Goal: Task Accomplishment & Management: Complete application form

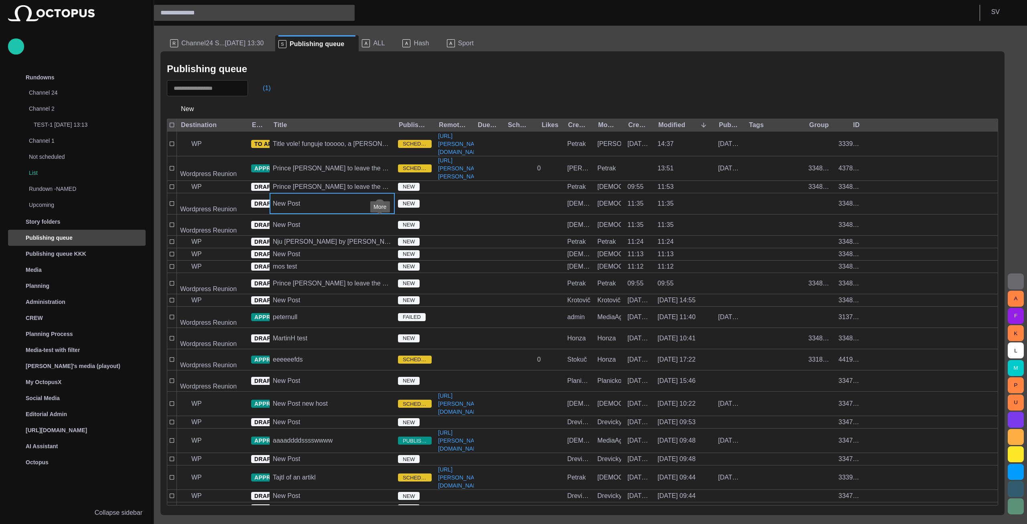
click at [363, 85] on div "(1)" at bounding box center [582, 88] width 831 height 16
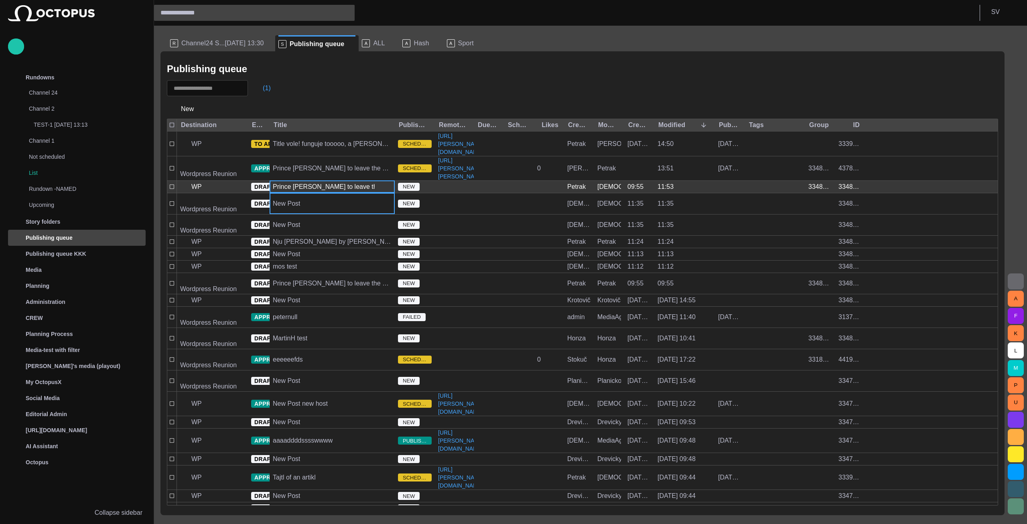
click at [311, 191] on div "Prince [PERSON_NAME] to leave the military" at bounding box center [332, 186] width 119 height 9
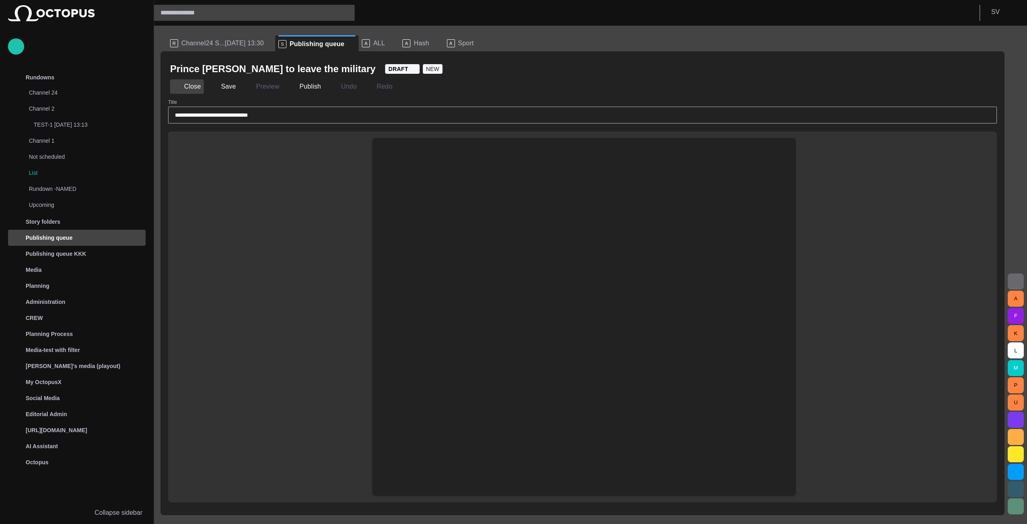
click at [188, 86] on button "Close" at bounding box center [187, 86] width 34 height 14
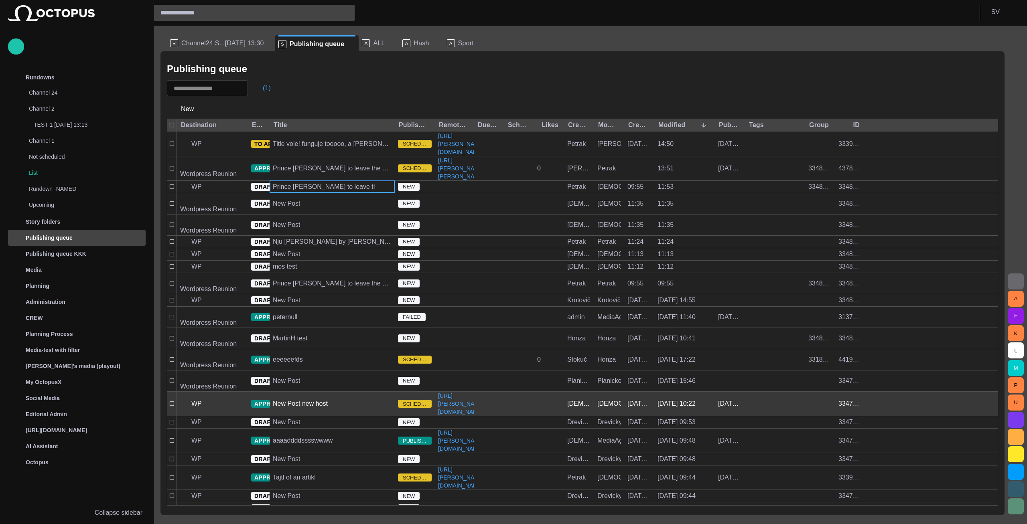
scroll to position [2, 0]
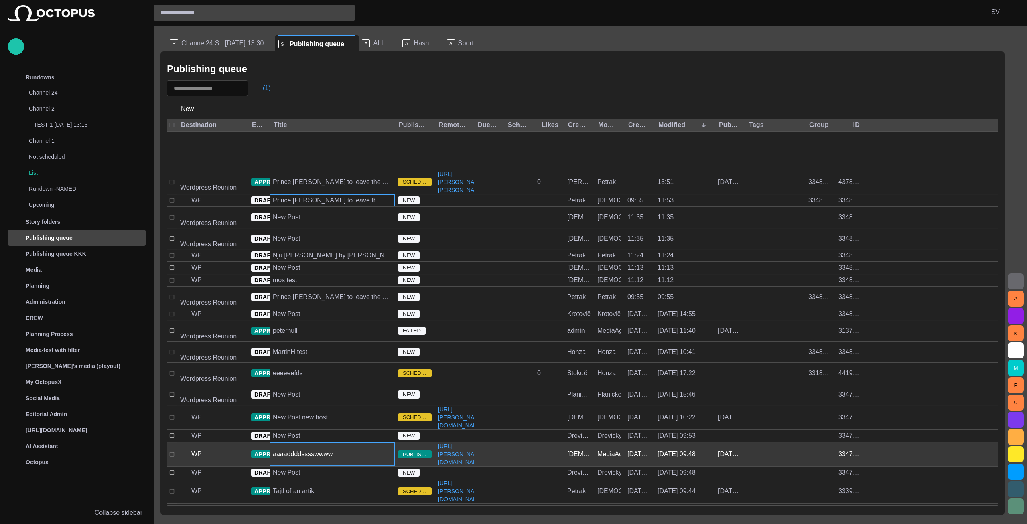
click at [334, 442] on div "aaaaddddsssswwww" at bounding box center [332, 454] width 125 height 24
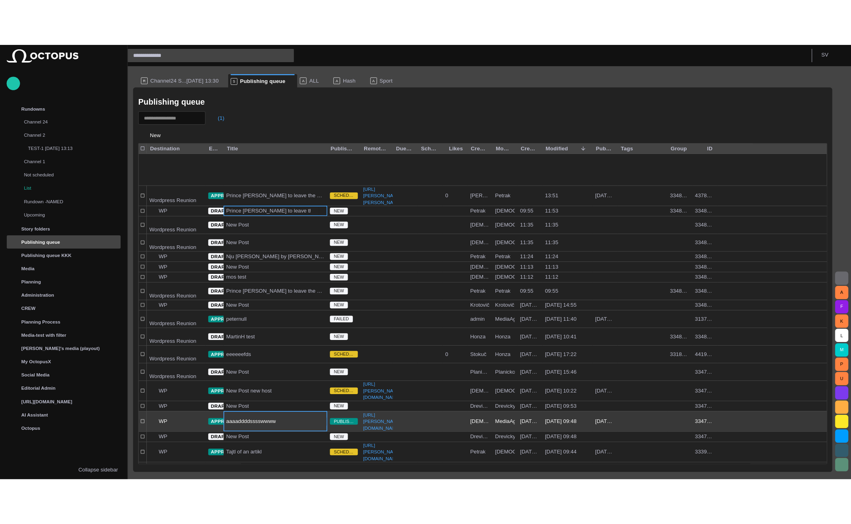
scroll to position [43, 0]
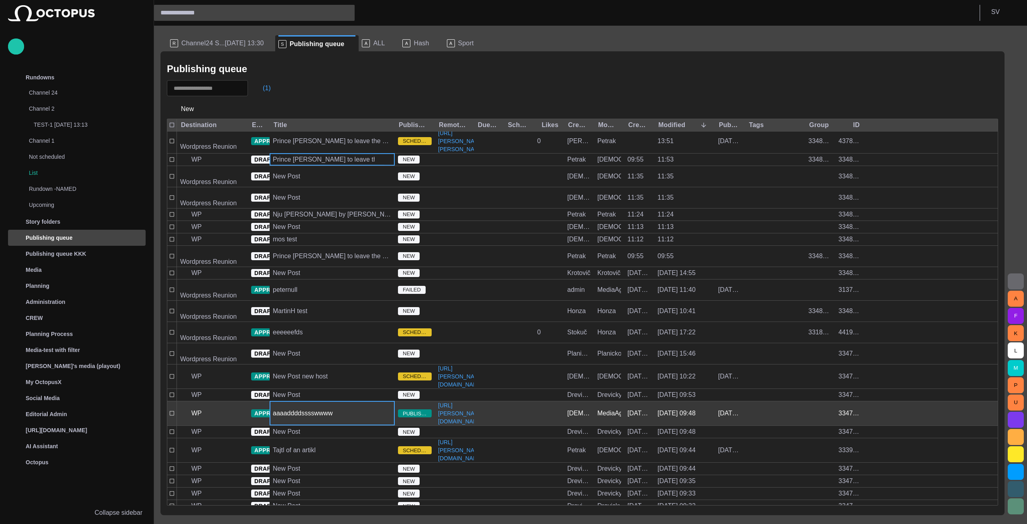
click at [334, 401] on div "aaaaddddsssswwww" at bounding box center [332, 413] width 125 height 24
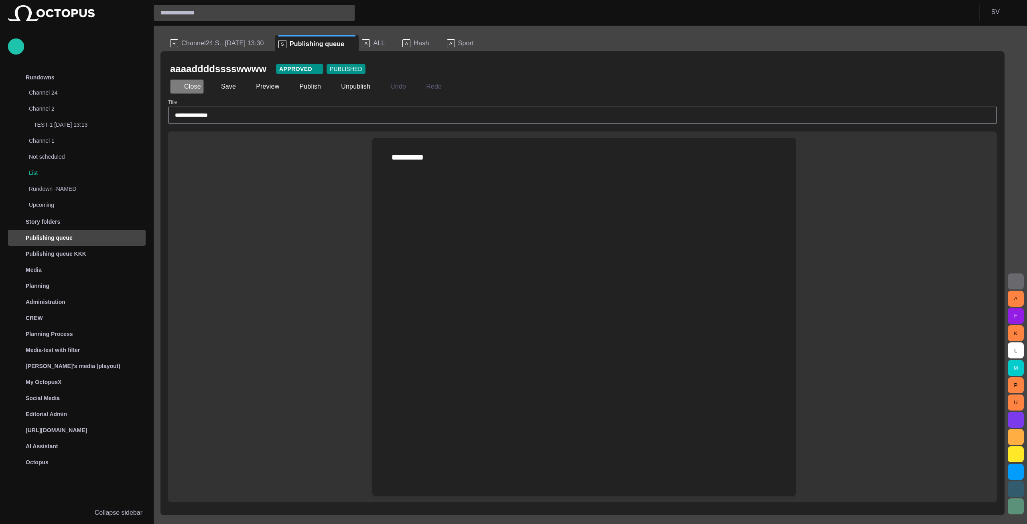
click at [195, 86] on button "Close" at bounding box center [187, 86] width 34 height 14
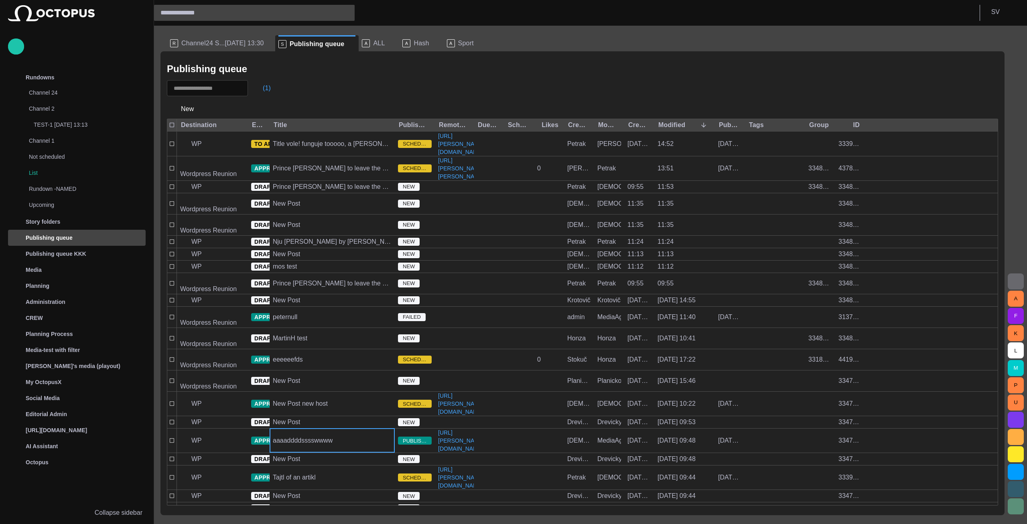
click at [521, 62] on div "Publishing queue" at bounding box center [582, 69] width 831 height 16
click at [286, 86] on div "(1)" at bounding box center [582, 88] width 831 height 16
click at [204, 105] on span "button" at bounding box center [201, 109] width 8 height 8
click at [215, 172] on li "Wordpress Reunion" at bounding box center [210, 170] width 87 height 14
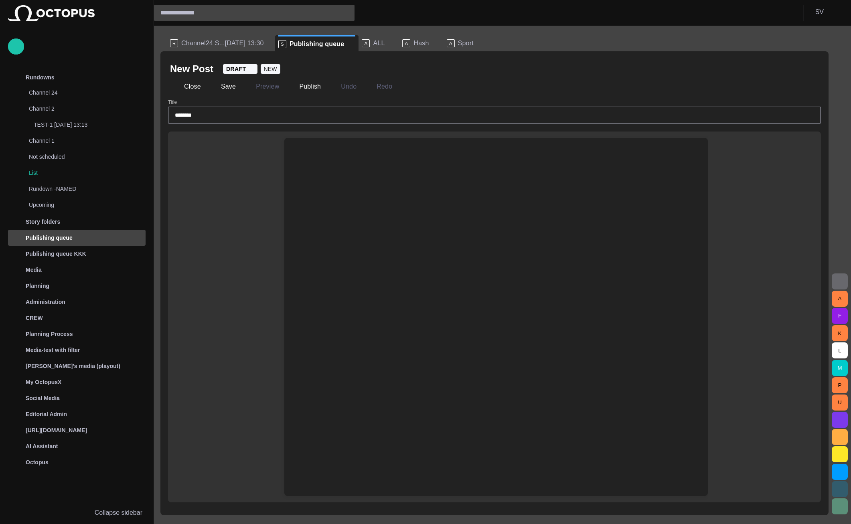
click at [224, 114] on input "********" at bounding box center [494, 115] width 639 height 8
type input "**********"
click at [307, 88] on button "Publish" at bounding box center [304, 86] width 39 height 14
click at [194, 86] on button "Close" at bounding box center [187, 86] width 34 height 14
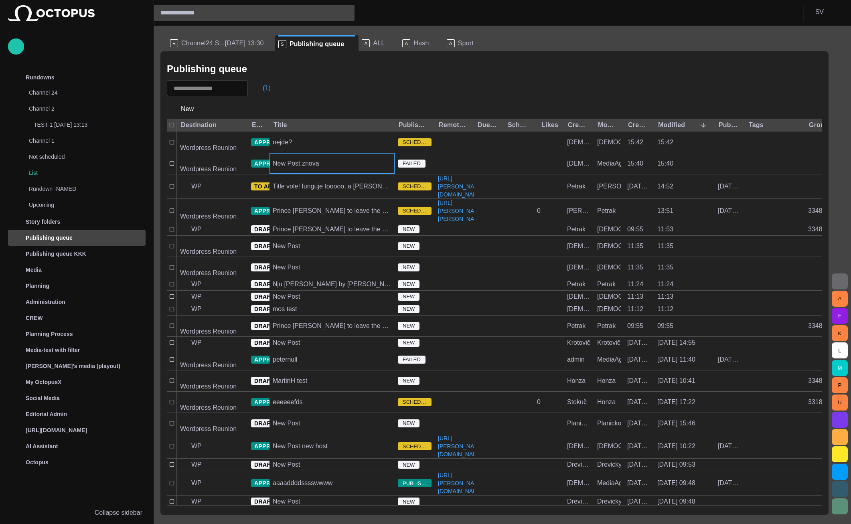
click at [334, 97] on div "Publishing queue (1) New Destination Editorial status Title Publishing status R…" at bounding box center [494, 283] width 668 height 464
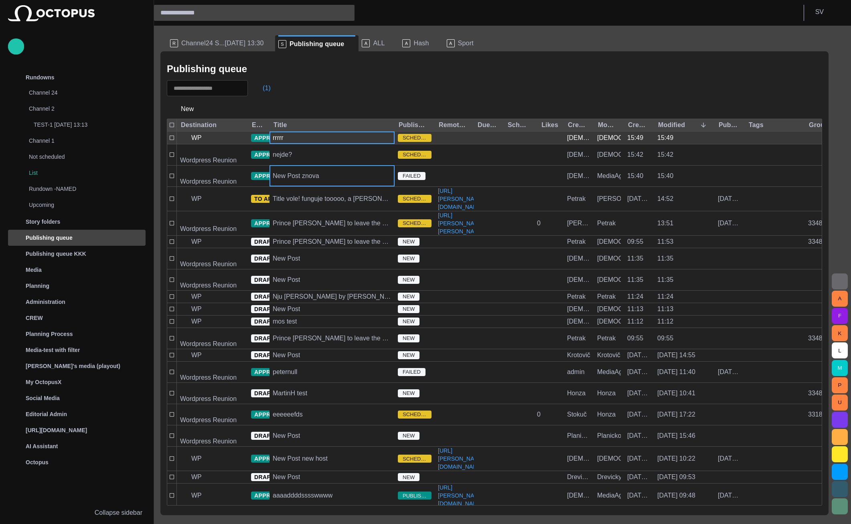
click at [327, 138] on div "rrrrr" at bounding box center [332, 138] width 125 height 12
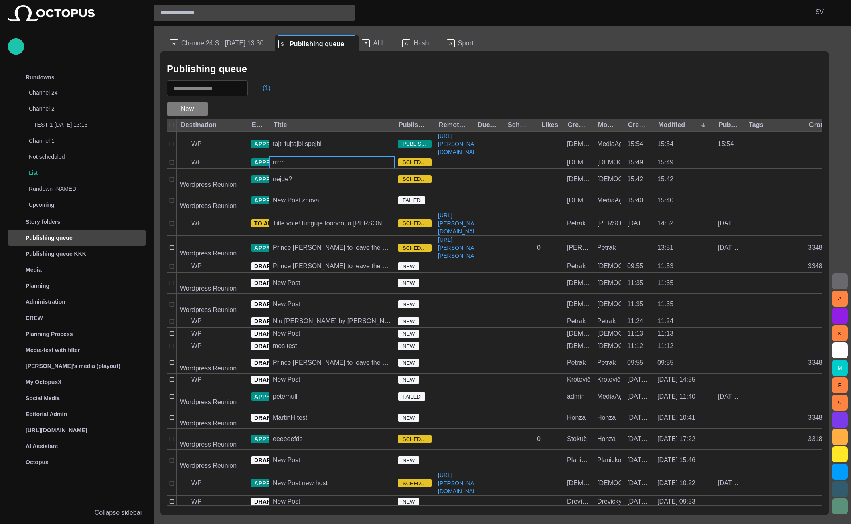
click at [200, 107] on span "button" at bounding box center [201, 109] width 8 height 8
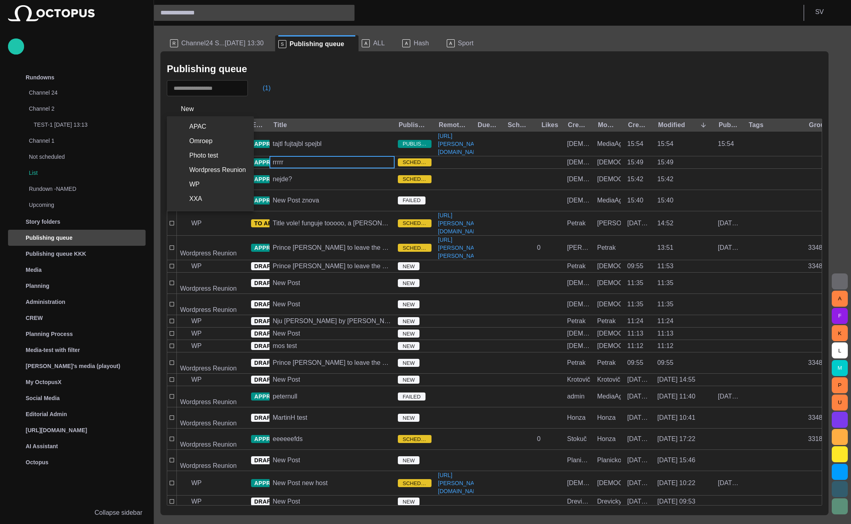
click at [202, 187] on li "WP" at bounding box center [210, 184] width 87 height 14
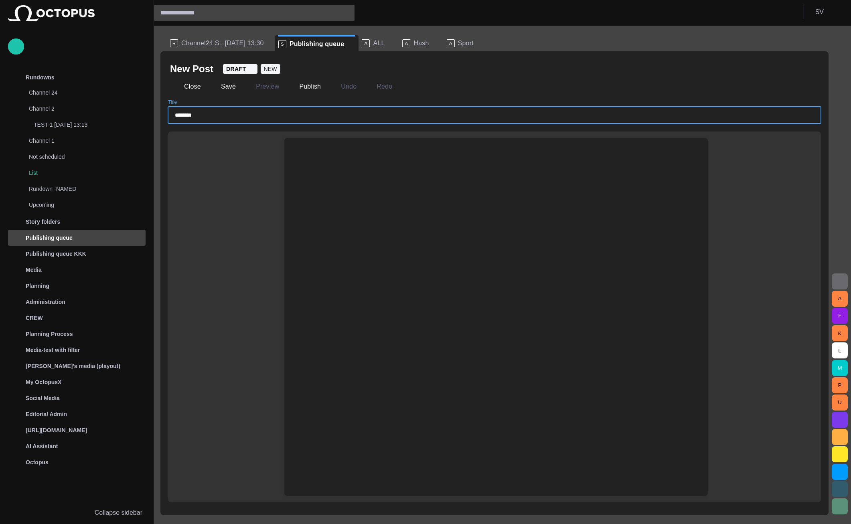
click at [205, 116] on input "********" at bounding box center [494, 115] width 639 height 8
type input "**********"
click at [288, 85] on span "button" at bounding box center [292, 87] width 8 height 8
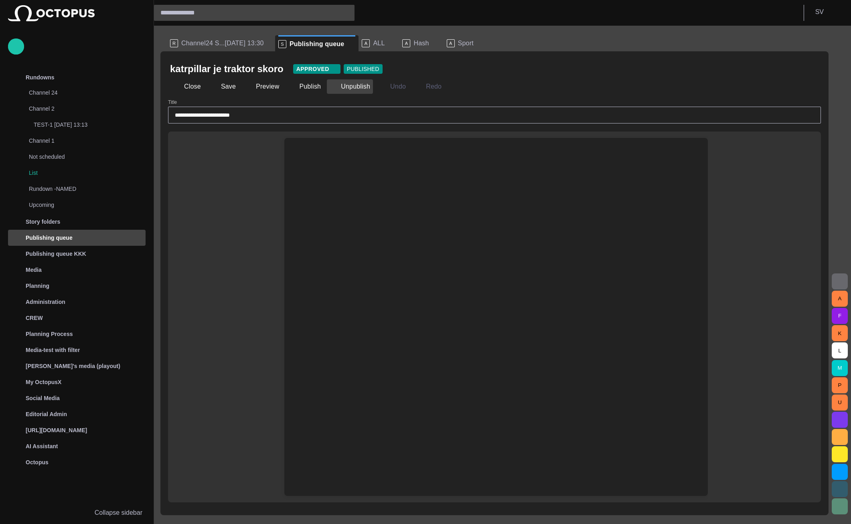
click at [330, 90] on span "button" at bounding box center [334, 87] width 8 height 8
click at [297, 85] on button "Publish" at bounding box center [304, 86] width 39 height 14
click at [337, 84] on button "Unpublish" at bounding box center [350, 86] width 46 height 14
click at [300, 88] on button "Publish" at bounding box center [304, 86] width 39 height 14
click at [332, 87] on button "Unpublish" at bounding box center [350, 86] width 46 height 14
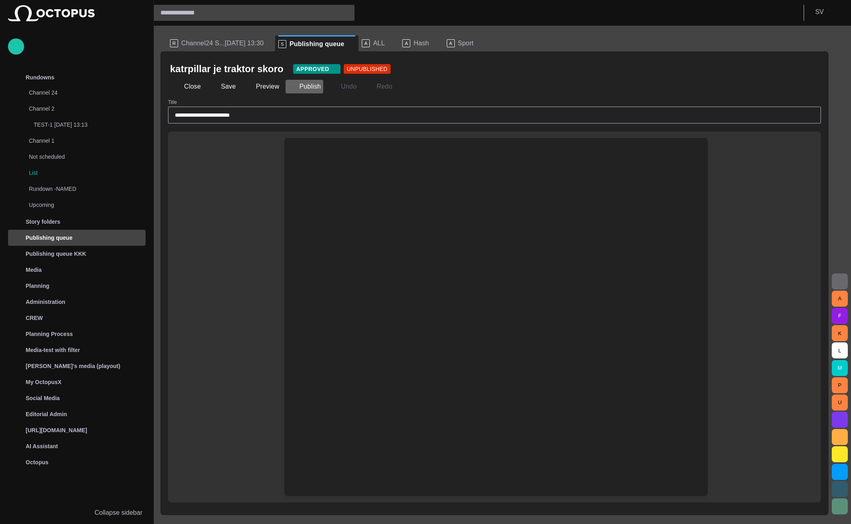
click at [307, 86] on button "Publish" at bounding box center [304, 86] width 39 height 14
click at [330, 85] on span "button" at bounding box center [334, 87] width 8 height 8
click at [314, 85] on button "Publish" at bounding box center [304, 86] width 39 height 14
click at [338, 87] on button "Unpublish" at bounding box center [350, 86] width 46 height 14
click at [189, 83] on button "Close" at bounding box center [187, 86] width 34 height 14
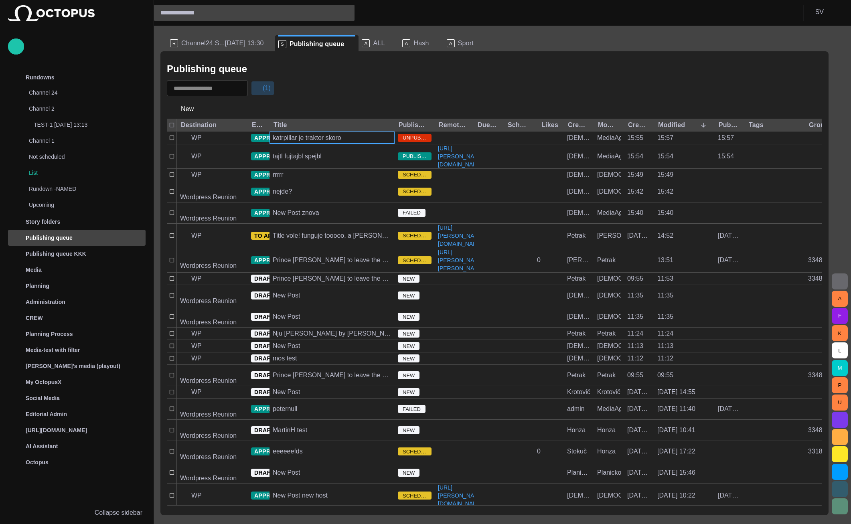
click at [263, 86] on span "button" at bounding box center [259, 88] width 8 height 8
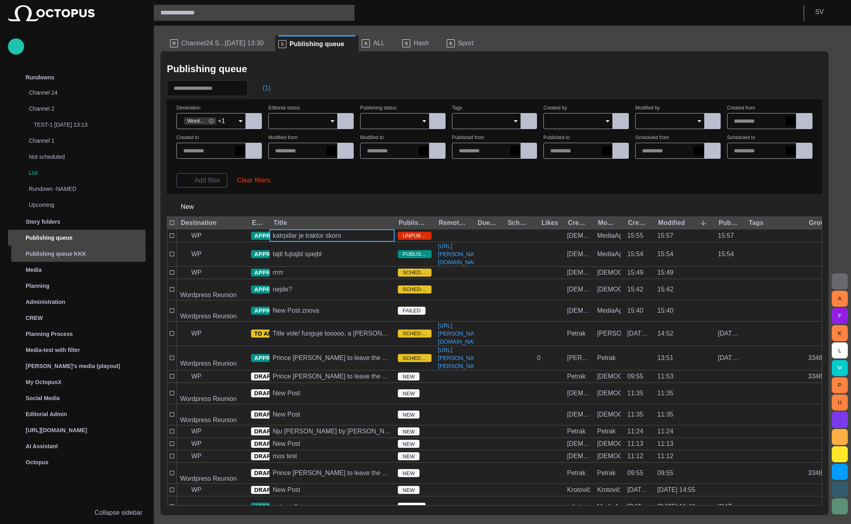
click at [347, 45] on span at bounding box center [351, 44] width 8 height 8
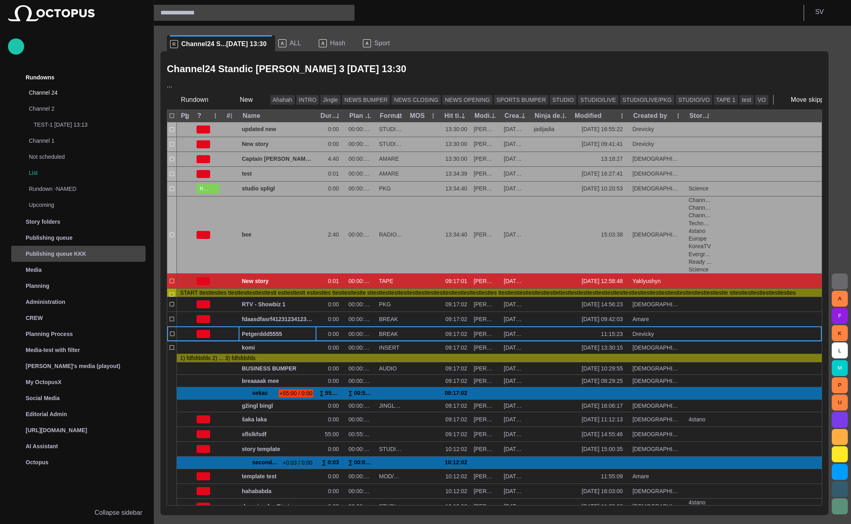
click at [69, 252] on p "Publishing queue KKK" at bounding box center [56, 254] width 61 height 8
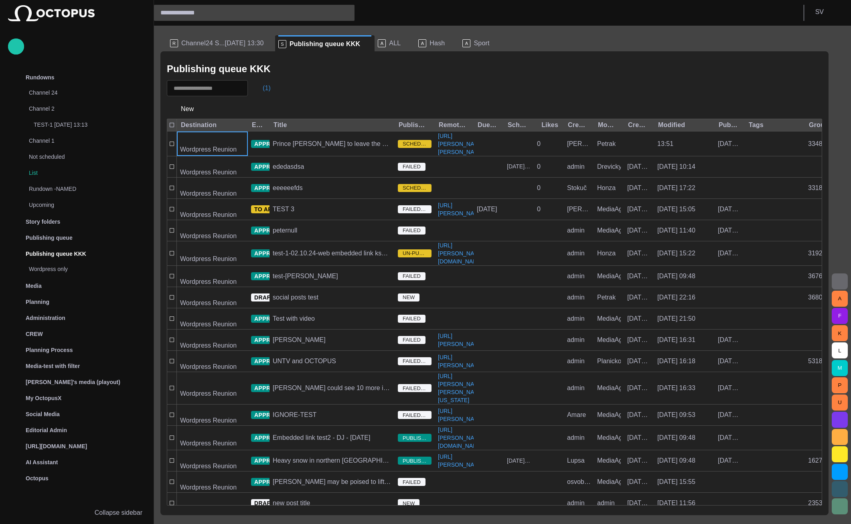
click at [263, 90] on span "button" at bounding box center [259, 88] width 8 height 8
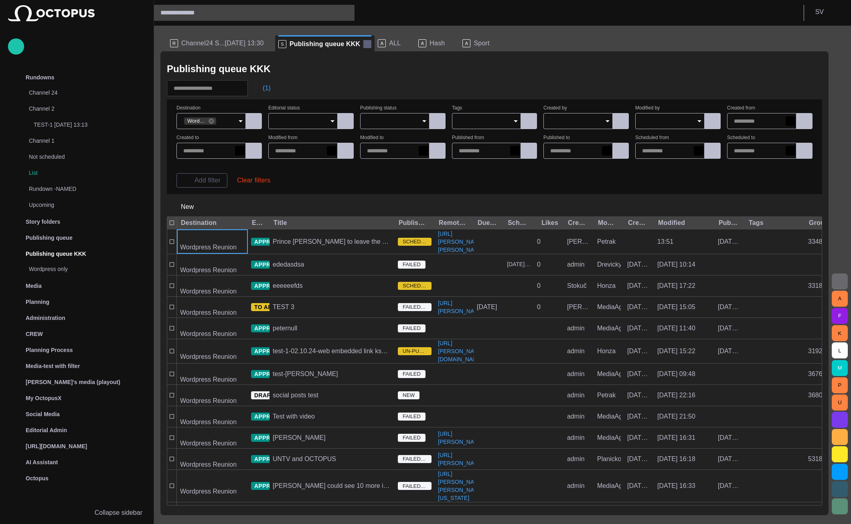
click at [363, 45] on span at bounding box center [367, 44] width 8 height 8
click at [53, 232] on div "Publishing queue" at bounding box center [79, 237] width 133 height 13
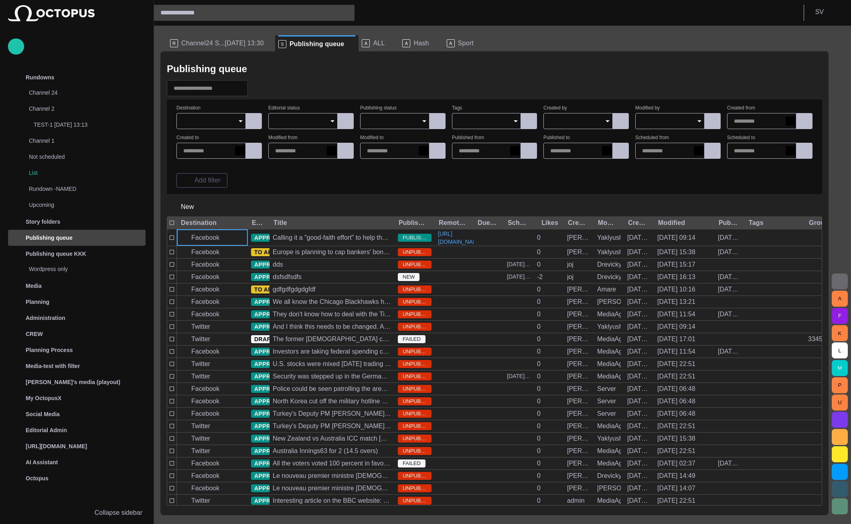
click at [204, 125] on input "Destination" at bounding box center [208, 121] width 50 height 8
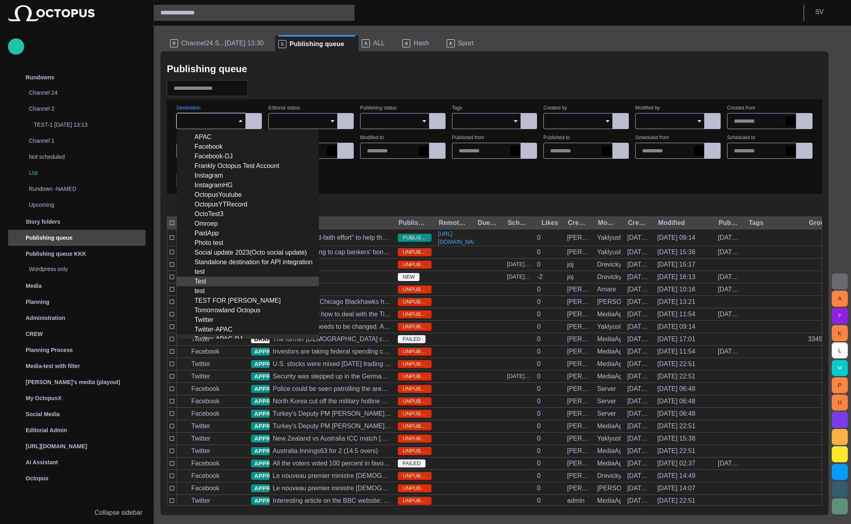
scroll to position [76, 0]
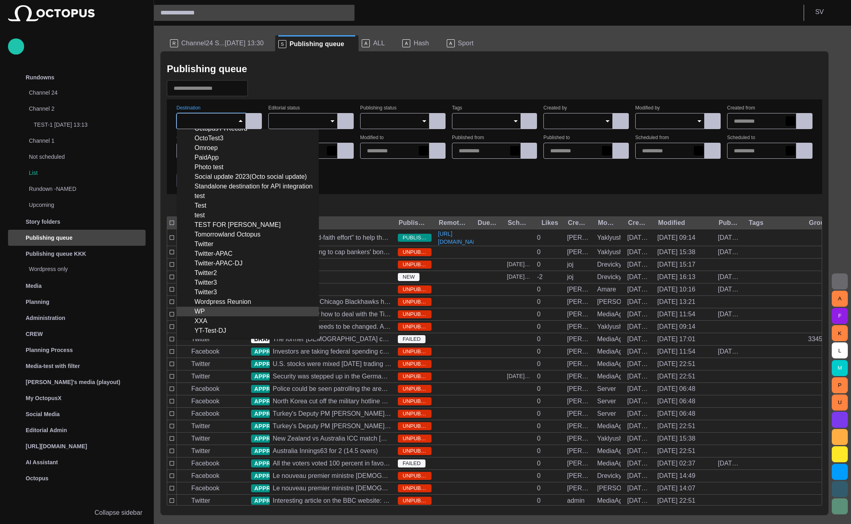
click at [225, 310] on div "WP" at bounding box center [247, 312] width 129 height 10
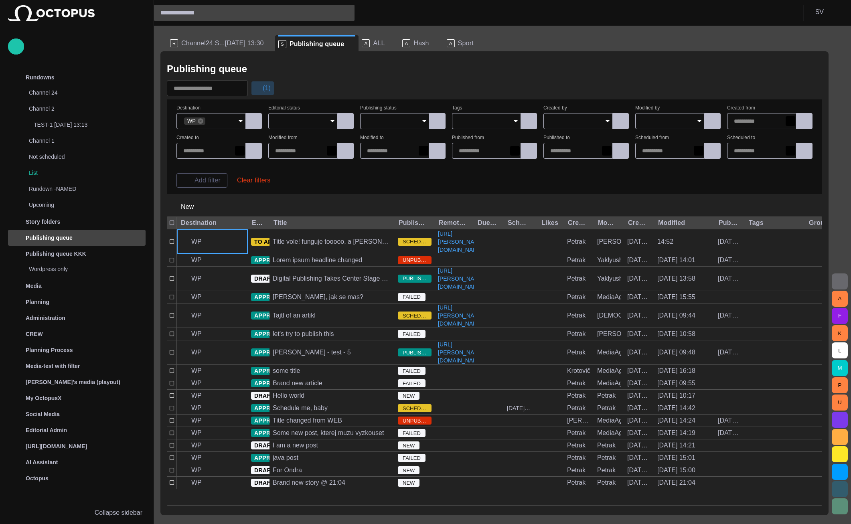
click at [263, 83] on button "(1)" at bounding box center [262, 88] width 23 height 14
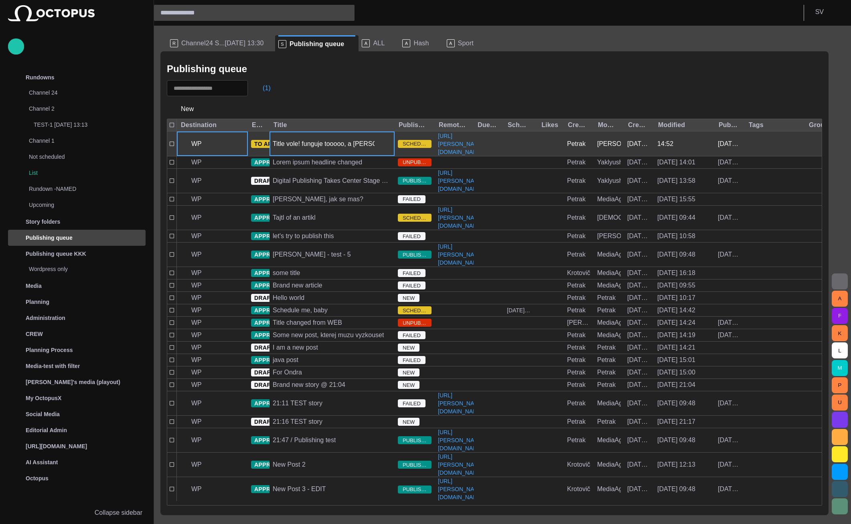
click at [300, 148] on div "Title vole! funguje tooooo, a [PERSON_NAME] taky" at bounding box center [332, 144] width 119 height 9
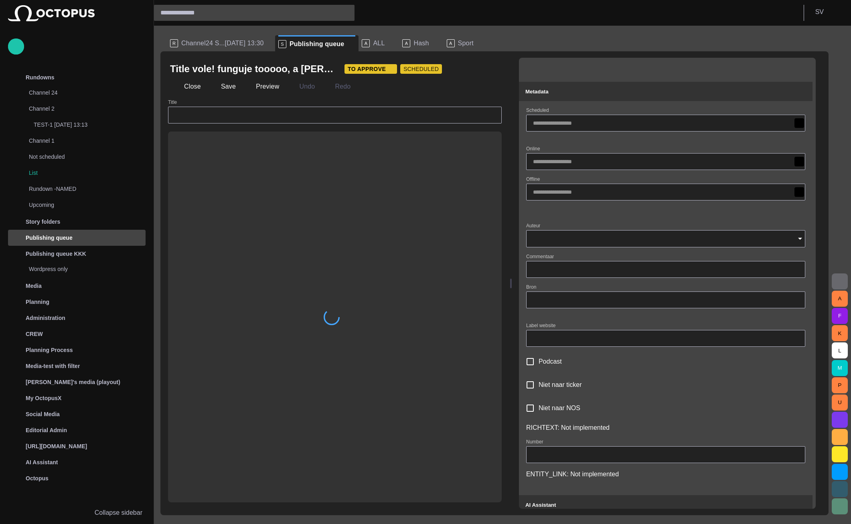
type input "**********"
type input "*********"
type input "**********"
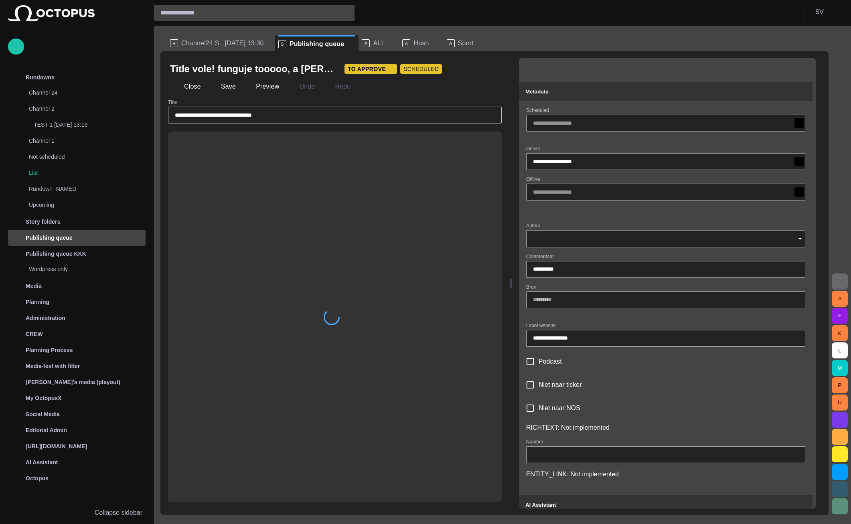
type input "**********"
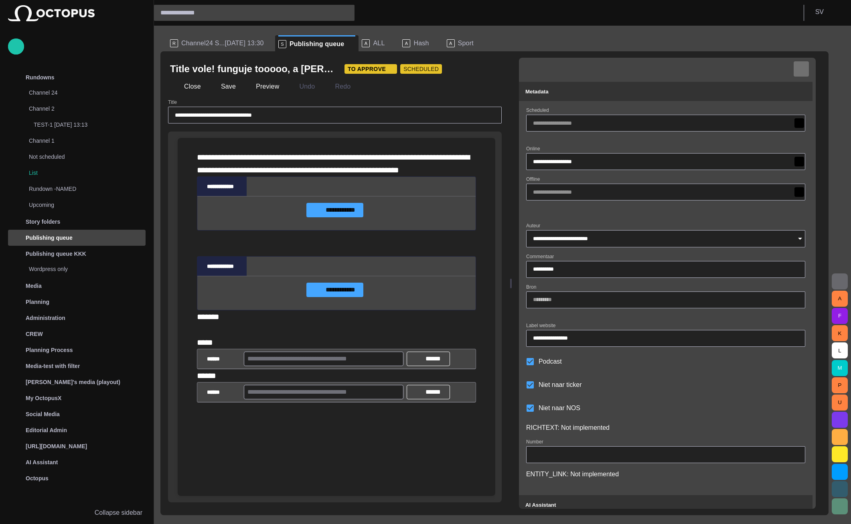
click at [805, 68] on span "button" at bounding box center [801, 69] width 8 height 8
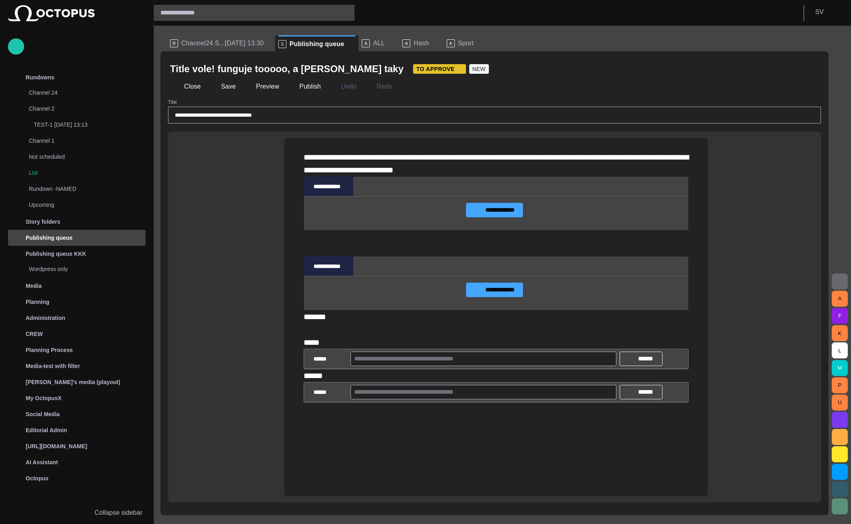
click at [351, 63] on div "Title vole! funguje tooooo, a [PERSON_NAME] taky TO APPROVE NEW" at bounding box center [483, 69] width 626 height 13
click at [413, 66] on button "TO APPROVE" at bounding box center [439, 69] width 53 height 10
click at [361, 114] on span "APPROVED" at bounding box center [367, 112] width 42 height 10
click at [311, 86] on button "Publish" at bounding box center [304, 86] width 39 height 14
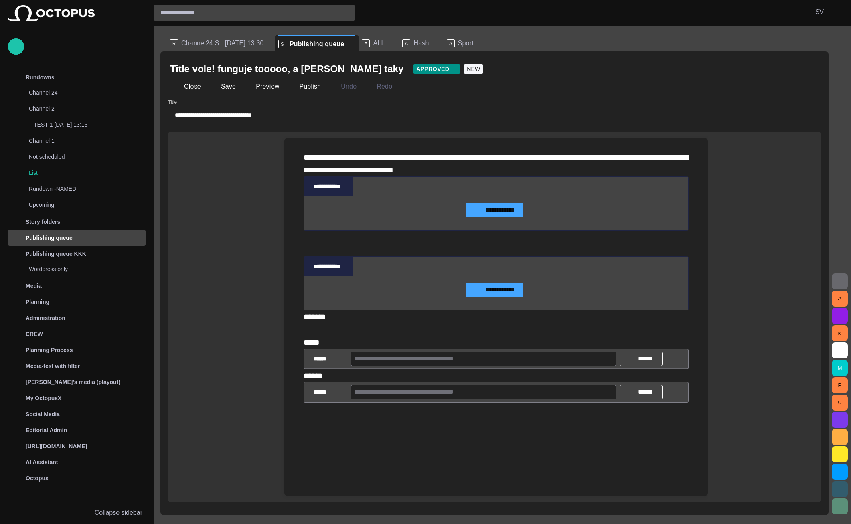
click at [481, 217] on label "**********" at bounding box center [494, 210] width 57 height 14
click at [0, 0] on input "**********" at bounding box center [0, 0] width 0 height 0
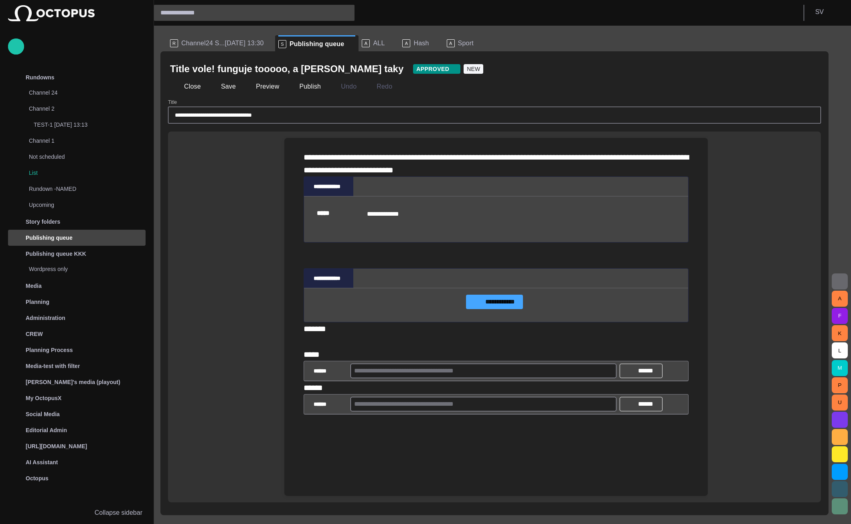
click at [680, 282] on span "button" at bounding box center [680, 278] width 8 height 8
click at [700, 403] on li "Remove object" at bounding box center [728, 404] width 112 height 14
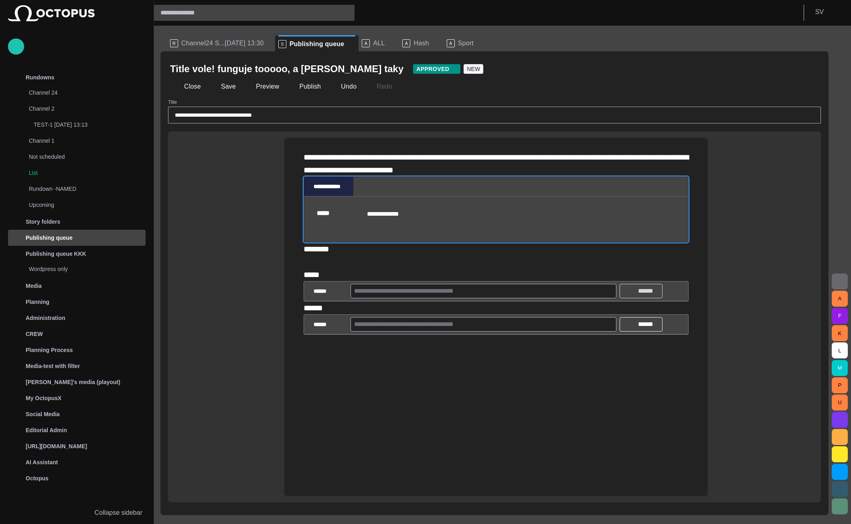
click at [627, 294] on span "button" at bounding box center [629, 291] width 6 height 6
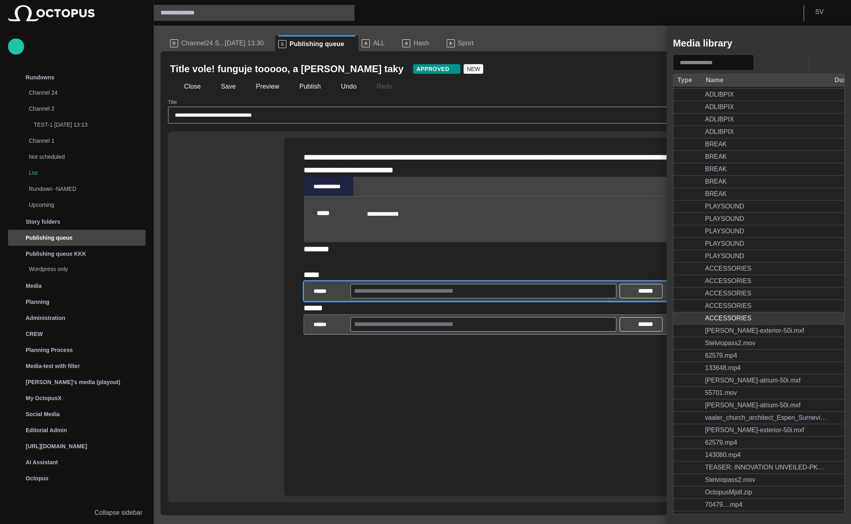
scroll to position [3250, 0]
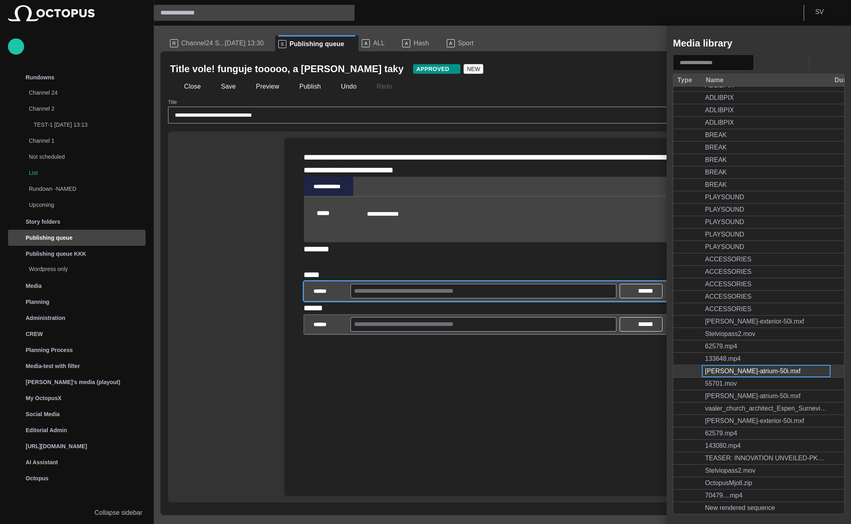
click at [762, 373] on div "[PERSON_NAME]-atrium-50i.mxf" at bounding box center [752, 371] width 95 height 9
click at [818, 369] on span "button" at bounding box center [815, 371] width 8 height 8
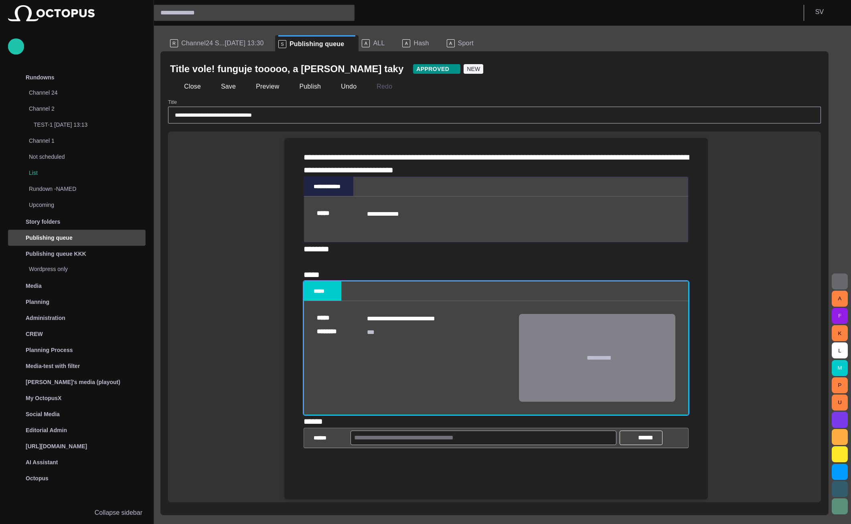
scroll to position [0, 0]
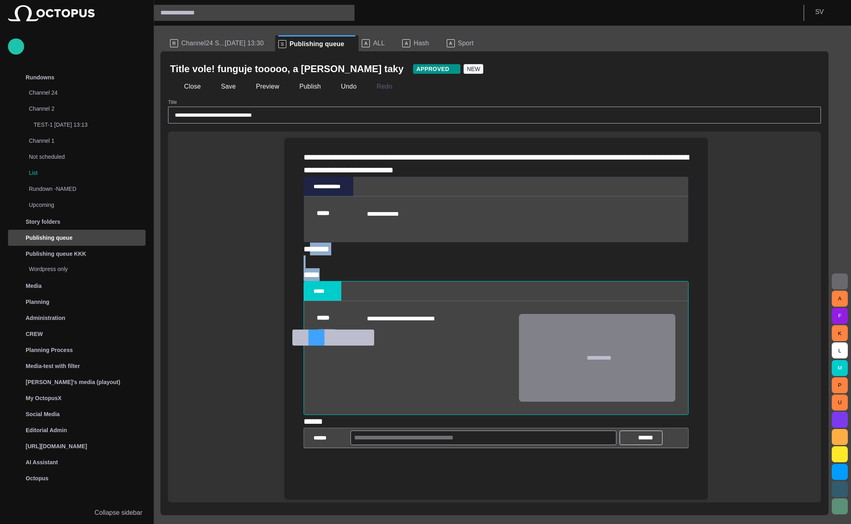
drag, startPoint x: 341, startPoint y: 375, endPoint x: 314, endPoint y: 331, distance: 51.1
click at [314, 331] on div "**********" at bounding box center [491, 317] width 433 height 358
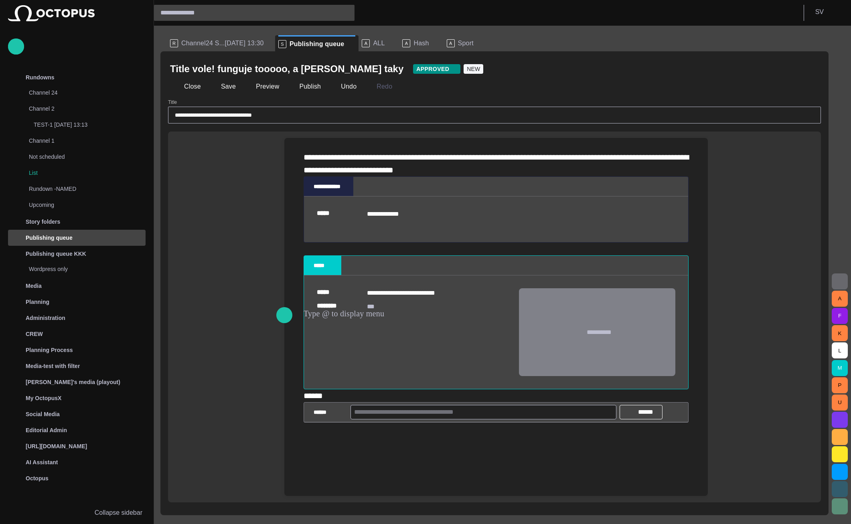
click at [335, 176] on div "**********" at bounding box center [496, 164] width 385 height 26
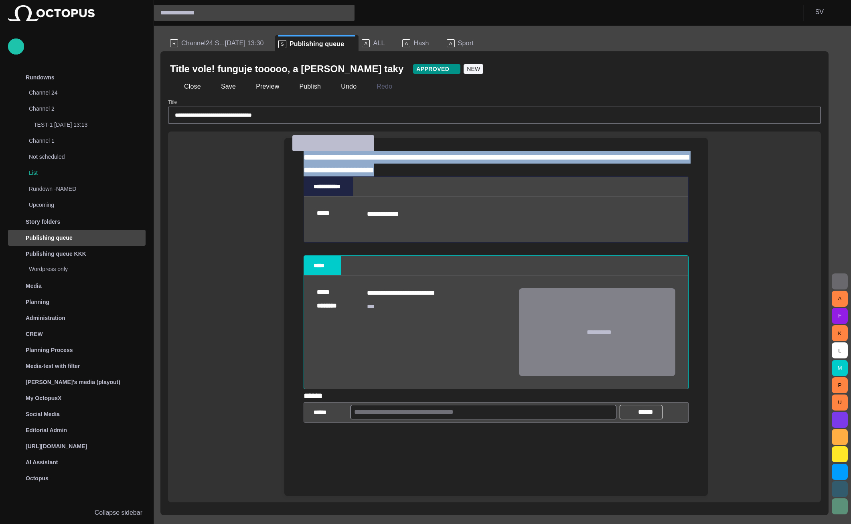
drag, startPoint x: 485, startPoint y: 171, endPoint x: 296, endPoint y: 154, distance: 189.7
click at [296, 154] on div "**********" at bounding box center [496, 306] width 411 height 336
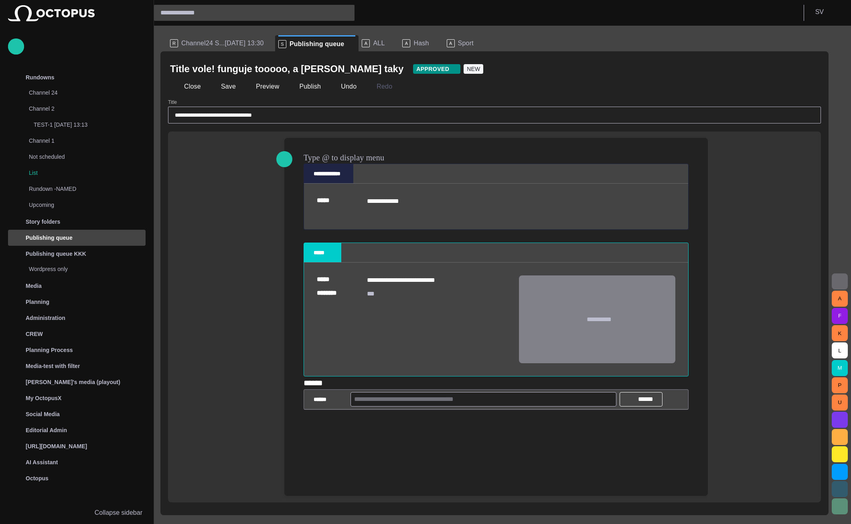
click at [319, 387] on span "*****" at bounding box center [313, 383] width 19 height 8
click at [348, 430] on div at bounding box center [496, 429] width 385 height 39
click at [350, 440] on div at bounding box center [496, 429] width 385 height 39
drag, startPoint x: 357, startPoint y: 477, endPoint x: 357, endPoint y: 481, distance: 4.5
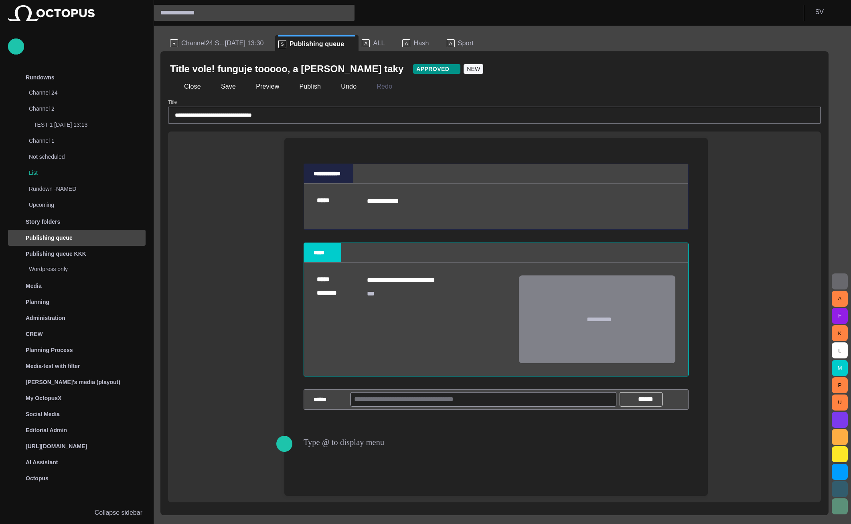
click at [357, 477] on div at bounding box center [496, 478] width 411 height 35
drag, startPoint x: 357, startPoint y: 481, endPoint x: 358, endPoint y: 486, distance: 4.8
click at [358, 485] on div at bounding box center [496, 478] width 411 height 35
click at [353, 149] on div "**********" at bounding box center [496, 287] width 411 height 298
click at [302, 89] on button "Publish" at bounding box center [304, 86] width 39 height 14
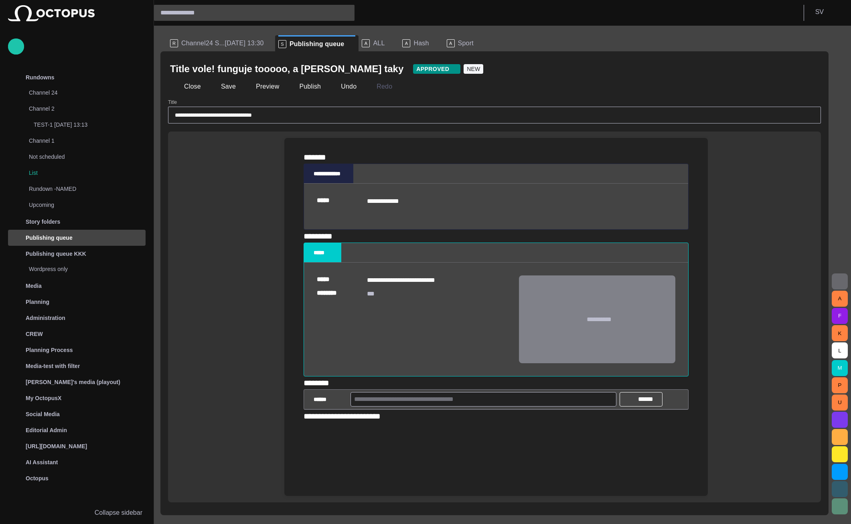
click at [189, 78] on div "Close Save Preview Publish Undo Redo" at bounding box center [494, 86] width 649 height 19
click at [191, 84] on button "Close" at bounding box center [187, 86] width 34 height 14
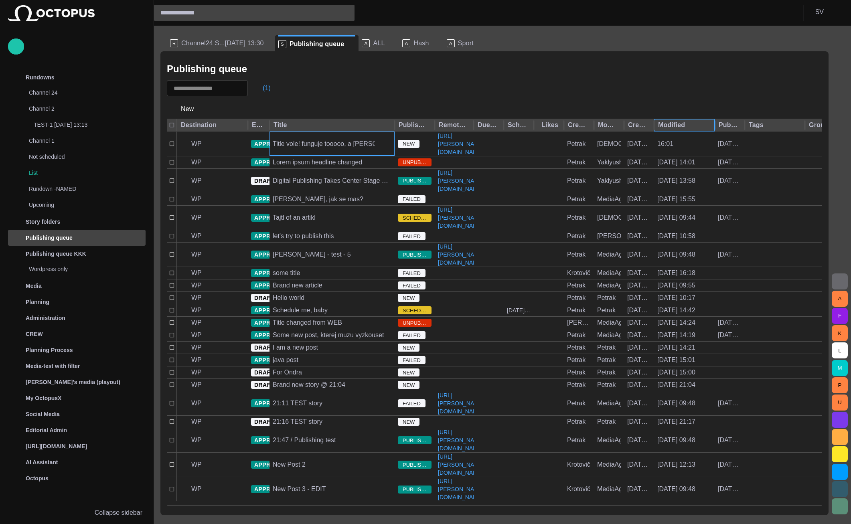
click at [674, 122] on div "Modified" at bounding box center [682, 125] width 49 height 8
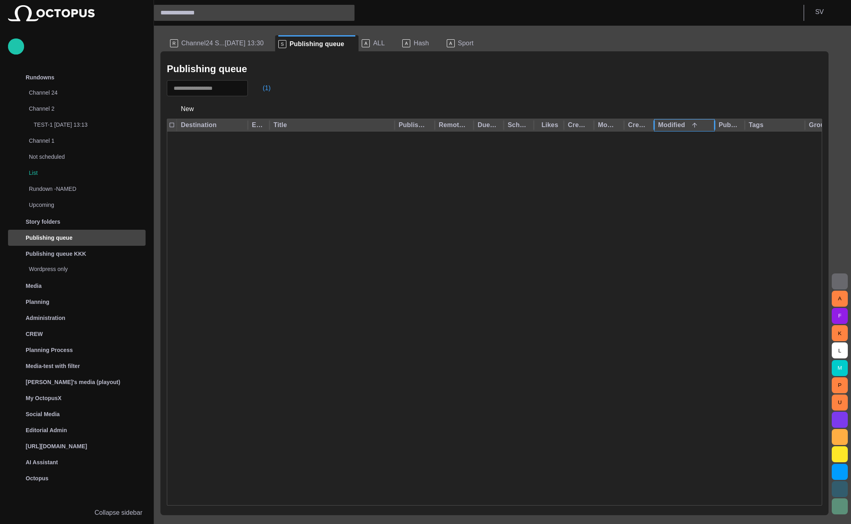
scroll to position [1888, 0]
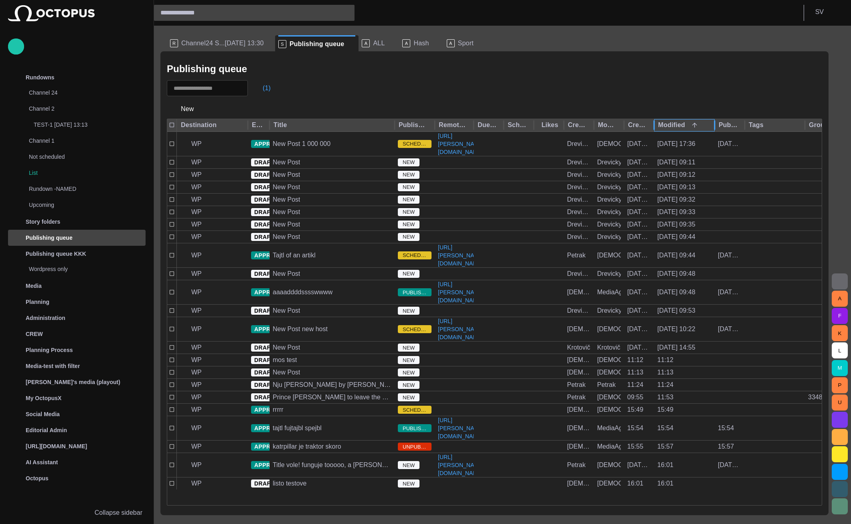
click at [675, 124] on div "Modified" at bounding box center [682, 125] width 49 height 8
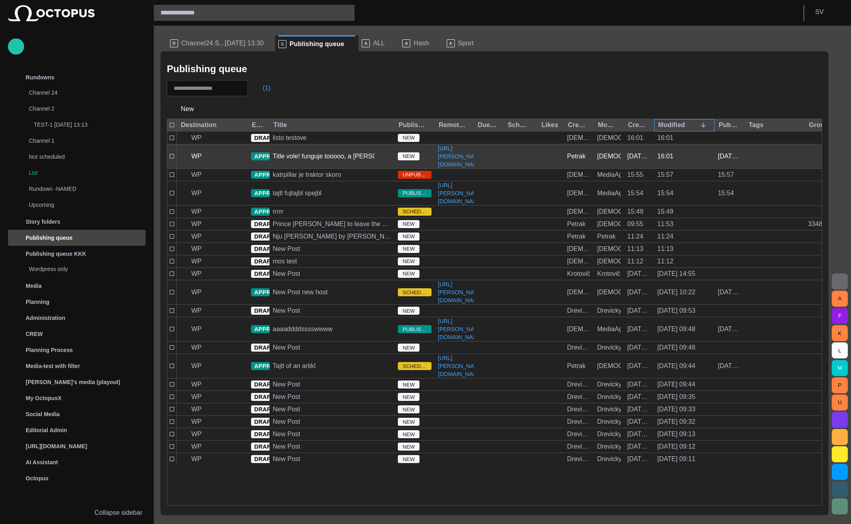
scroll to position [0, 0]
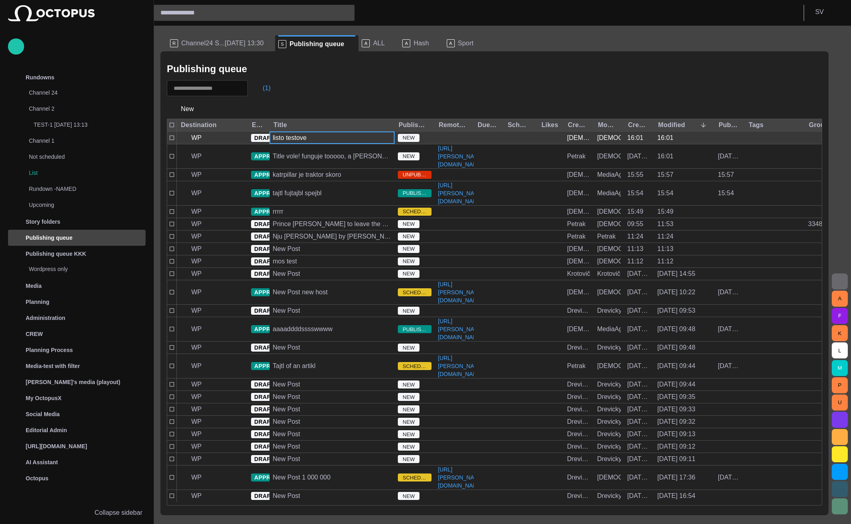
click at [323, 139] on div "listo testove" at bounding box center [332, 138] width 125 height 12
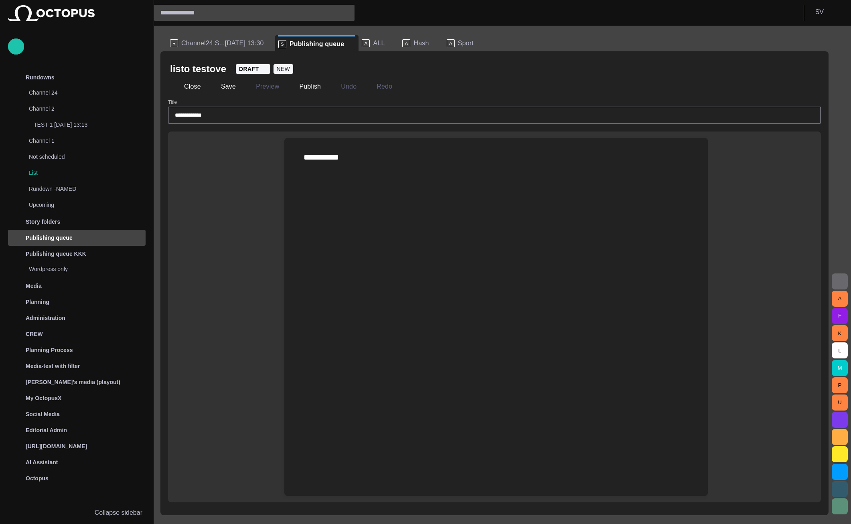
click at [357, 175] on div "**********" at bounding box center [496, 157] width 411 height 39
click at [358, 177] on div at bounding box center [496, 336] width 411 height 320
click at [349, 160] on div "**********" at bounding box center [496, 157] width 385 height 13
click at [288, 188] on span "button" at bounding box center [285, 184] width 10 height 15
click at [327, 204] on button "MOS Object" at bounding box center [367, 199] width 114 height 14
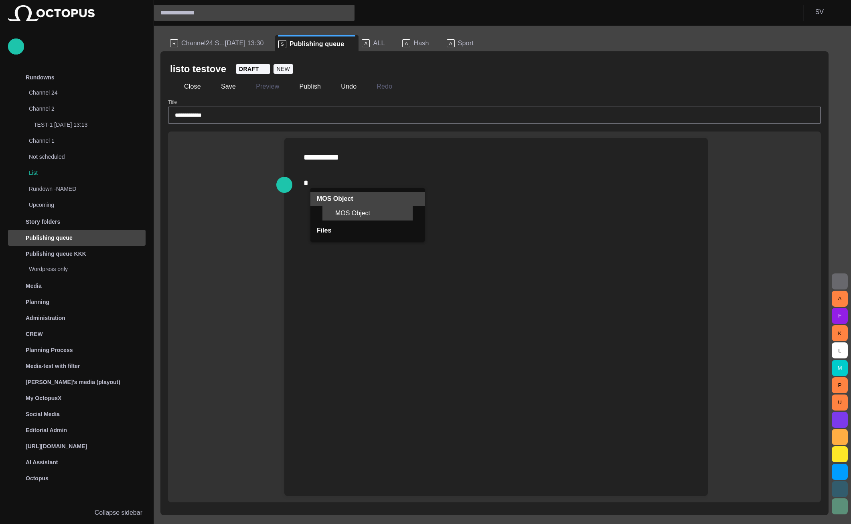
click at [337, 212] on span "MOS Object" at bounding box center [370, 213] width 71 height 8
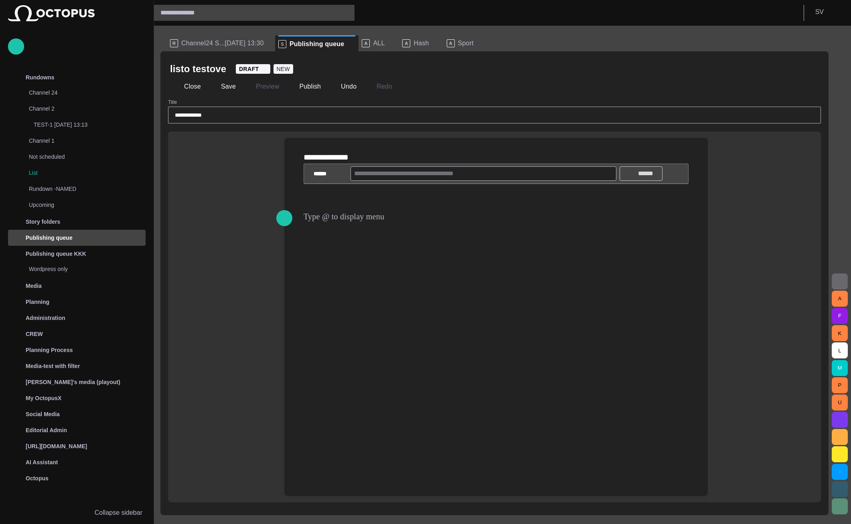
click at [634, 181] on button "******" at bounding box center [641, 173] width 43 height 14
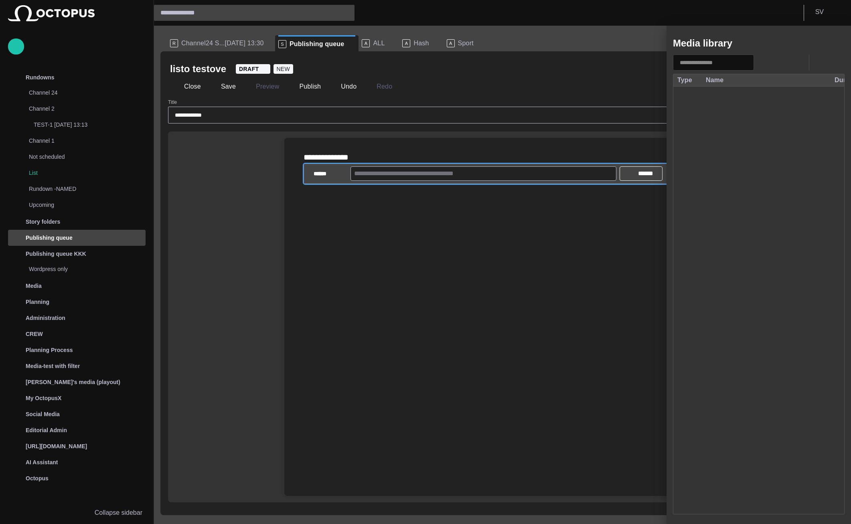
scroll to position [3403, 0]
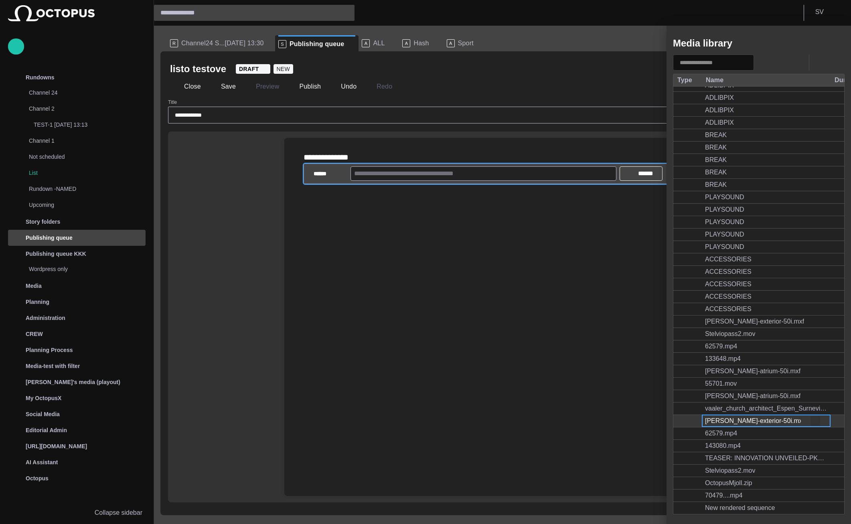
click at [816, 421] on span "button" at bounding box center [815, 421] width 8 height 8
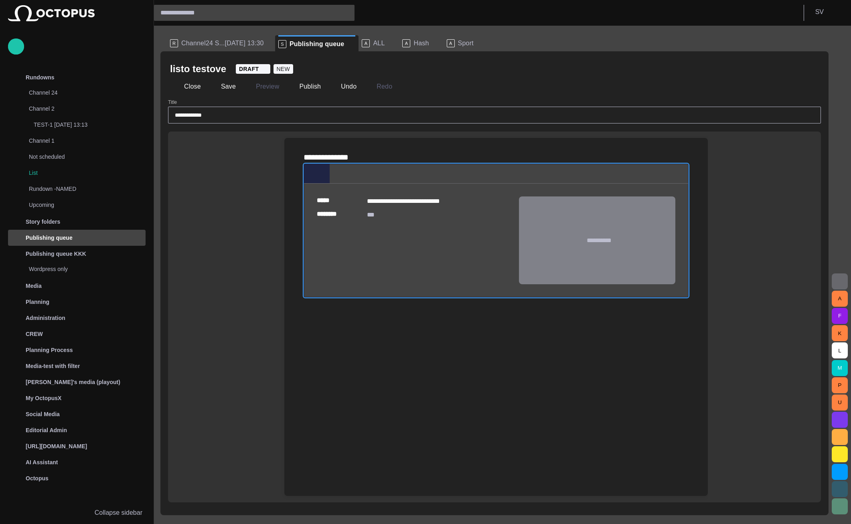
click at [363, 357] on div at bounding box center [496, 409] width 411 height 173
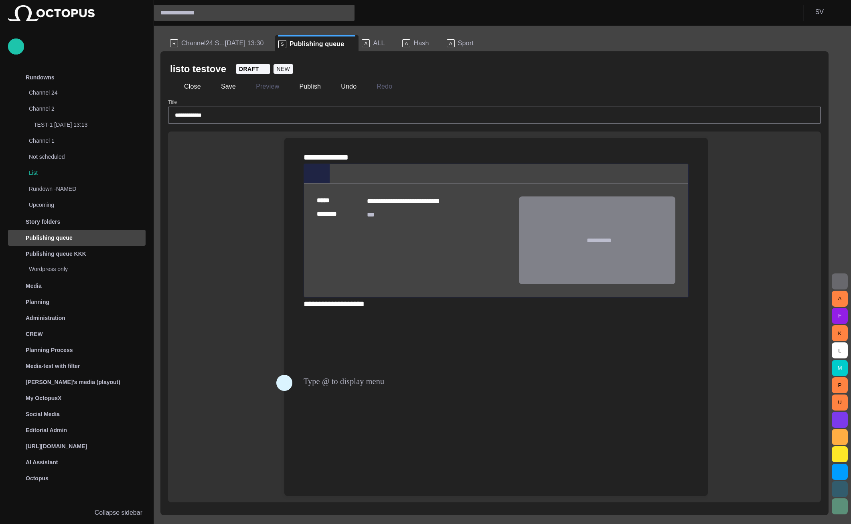
click at [291, 383] on button "button" at bounding box center [284, 383] width 16 height 16
click at [337, 397] on p "MOS Object" at bounding box center [335, 397] width 36 height 10
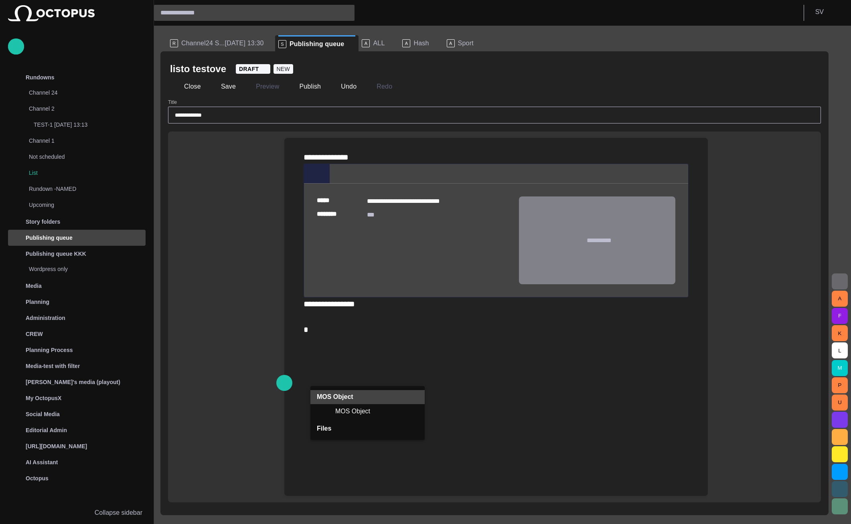
click at [337, 397] on p "MOS Object" at bounding box center [335, 397] width 36 height 10
click at [337, 418] on button "Files" at bounding box center [367, 411] width 114 height 14
click at [340, 428] on span "Uploaded file" at bounding box center [370, 426] width 71 height 8
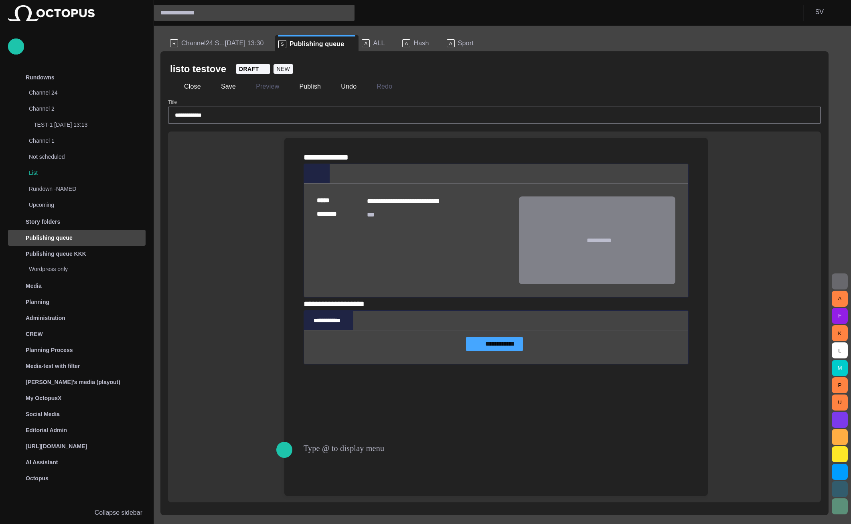
click at [518, 351] on label "**********" at bounding box center [494, 344] width 57 height 14
click at [0, 0] on input "**********" at bounding box center [0, 0] width 0 height 0
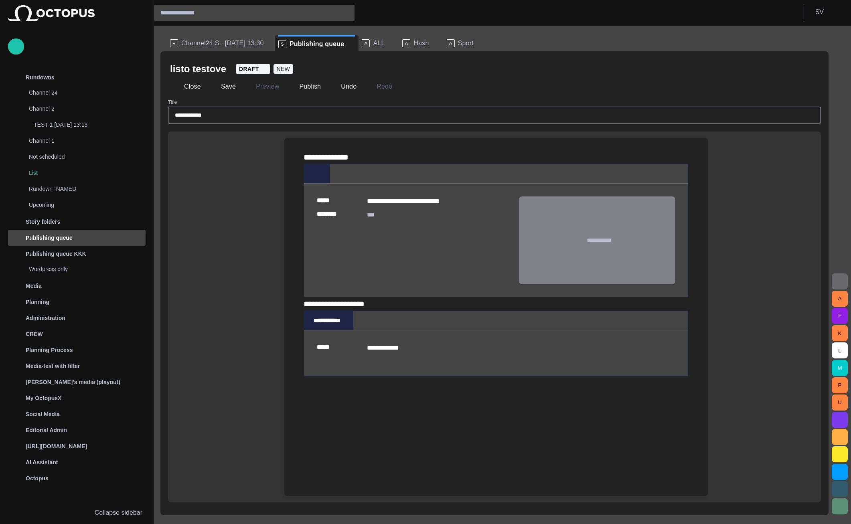
click at [354, 402] on div "**********" at bounding box center [496, 270] width 411 height 264
click at [297, 85] on button "Publish" at bounding box center [304, 86] width 39 height 14
click at [681, 178] on span "button" at bounding box center [680, 174] width 8 height 8
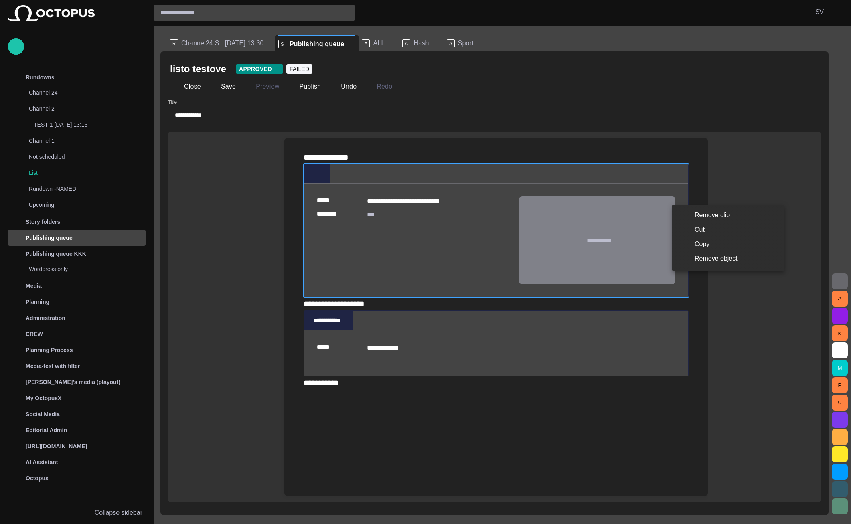
click at [693, 257] on li "Remove object" at bounding box center [728, 258] width 112 height 14
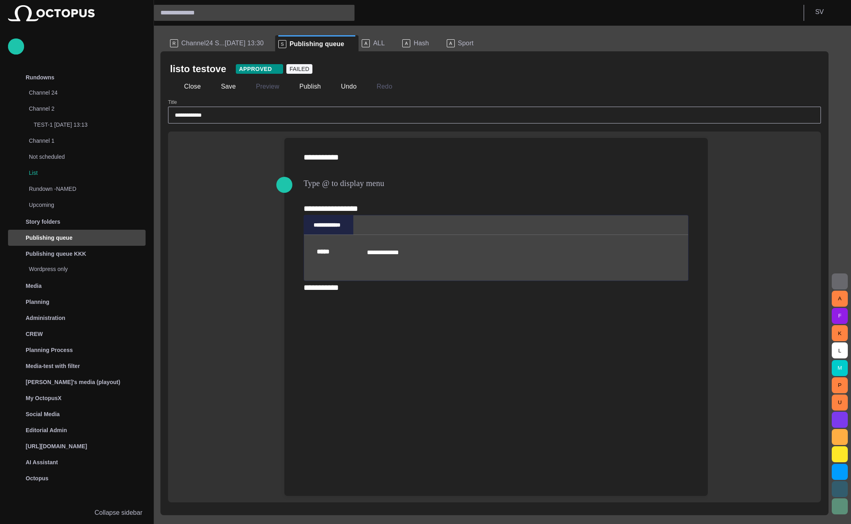
scroll to position [0, 0]
click at [294, 90] on button "Publish" at bounding box center [304, 86] width 39 height 14
click at [682, 229] on span "button" at bounding box center [680, 225] width 8 height 8
click at [707, 318] on li "Remove object" at bounding box center [728, 312] width 112 height 14
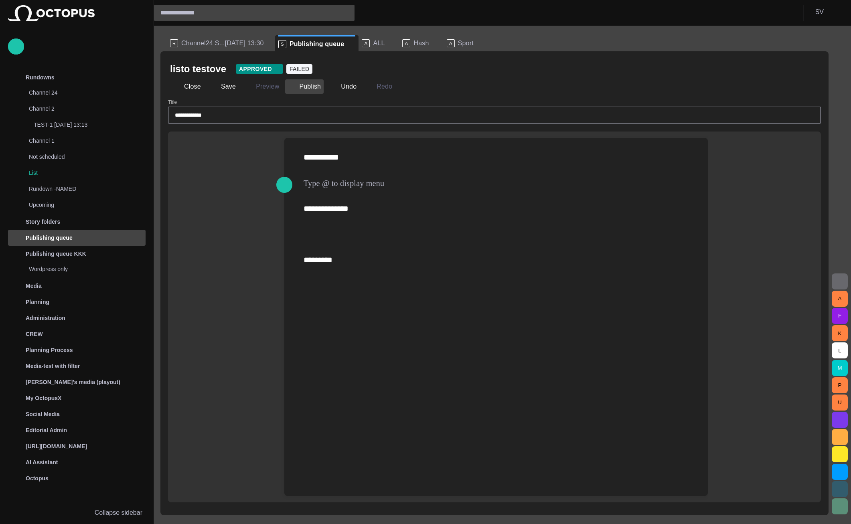
click at [296, 92] on button "Publish" at bounding box center [304, 86] width 39 height 14
click at [183, 85] on button "Close" at bounding box center [187, 86] width 34 height 14
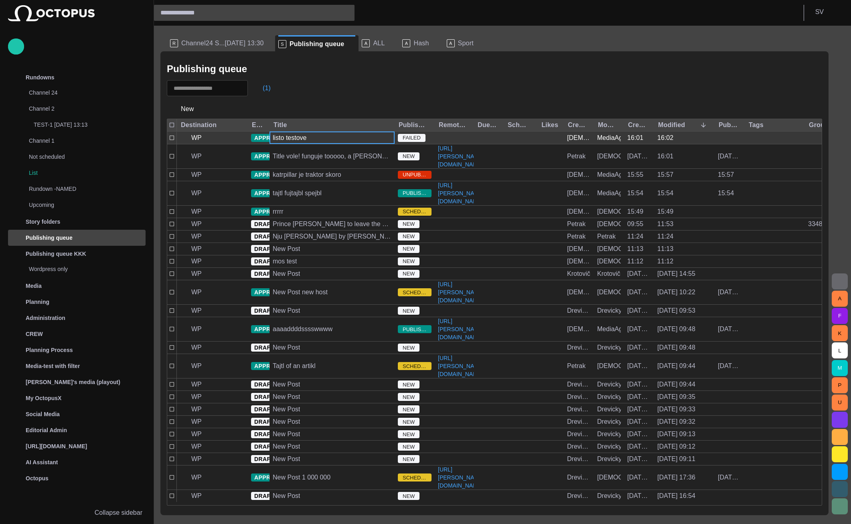
click at [303, 137] on div "listo testove" at bounding box center [290, 138] width 34 height 9
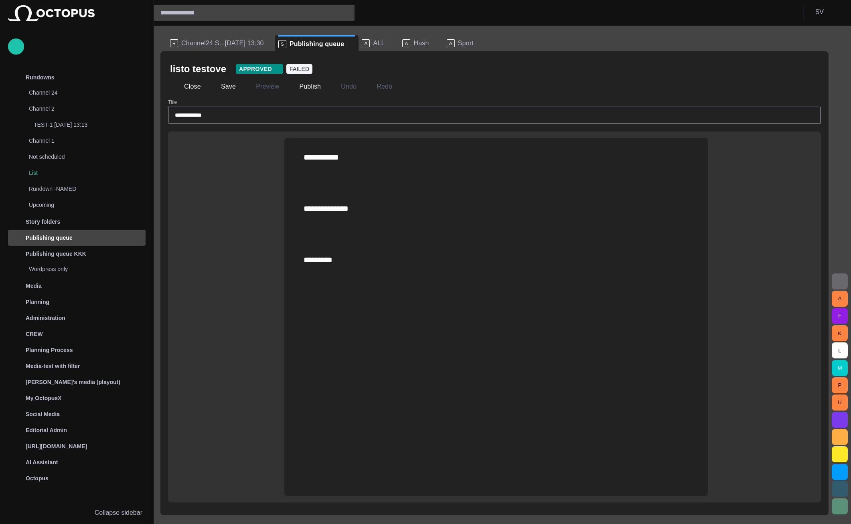
click at [199, 94] on div "Close Save Preview Publish Undo Redo" at bounding box center [494, 86] width 649 height 19
click at [197, 92] on button "Close" at bounding box center [187, 86] width 34 height 14
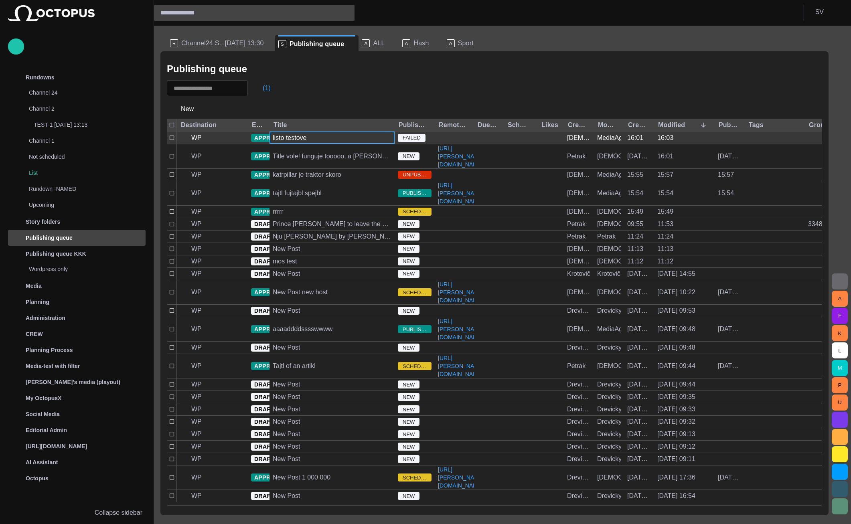
click at [314, 138] on div "listo testove" at bounding box center [332, 138] width 125 height 12
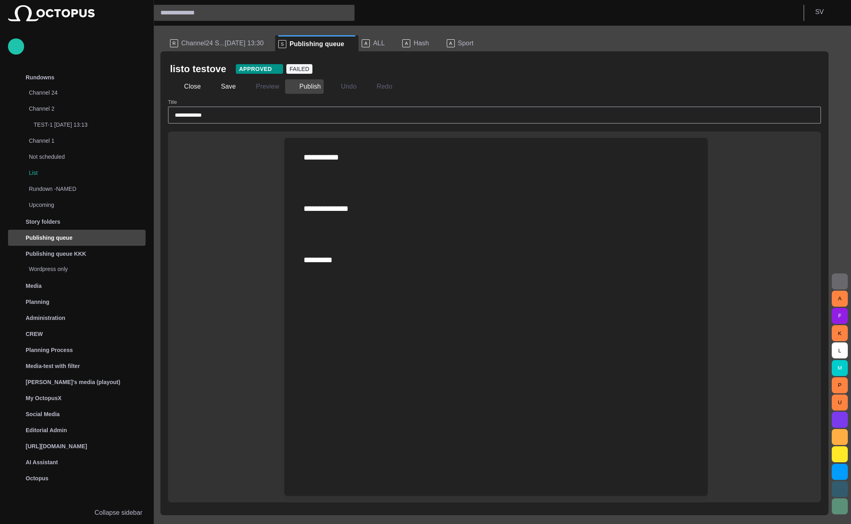
click at [297, 90] on button "Publish" at bounding box center [304, 86] width 39 height 14
click at [306, 86] on button "Publish" at bounding box center [304, 86] width 39 height 14
click at [191, 87] on button "Close" at bounding box center [187, 86] width 34 height 14
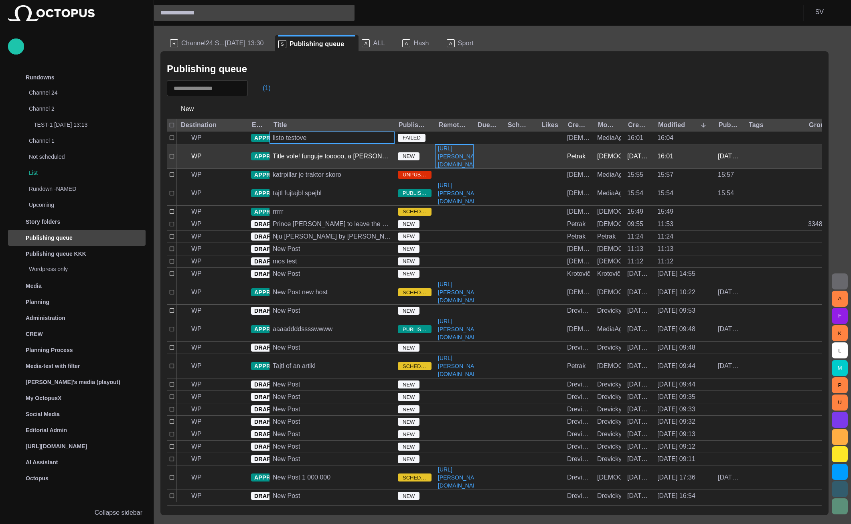
click at [449, 157] on link "[URL][PERSON_NAME][DOMAIN_NAME]" at bounding box center [461, 156] width 53 height 24
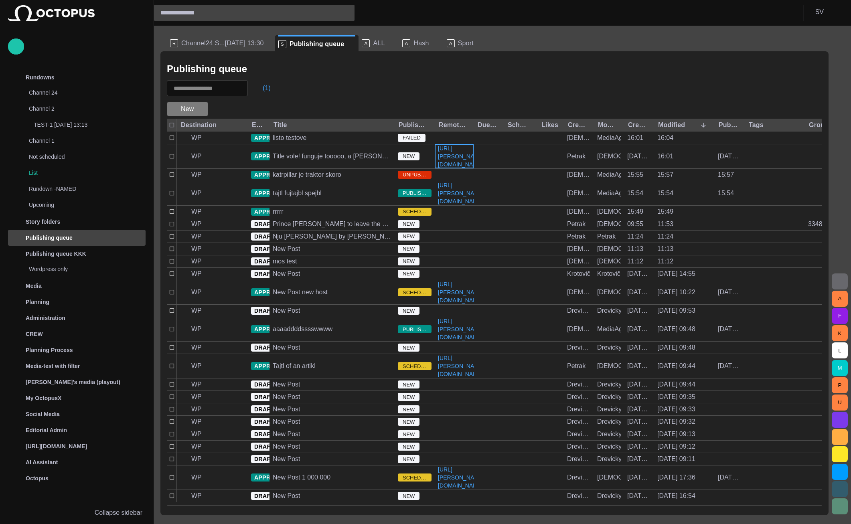
click at [196, 112] on button "New" at bounding box center [187, 109] width 41 height 14
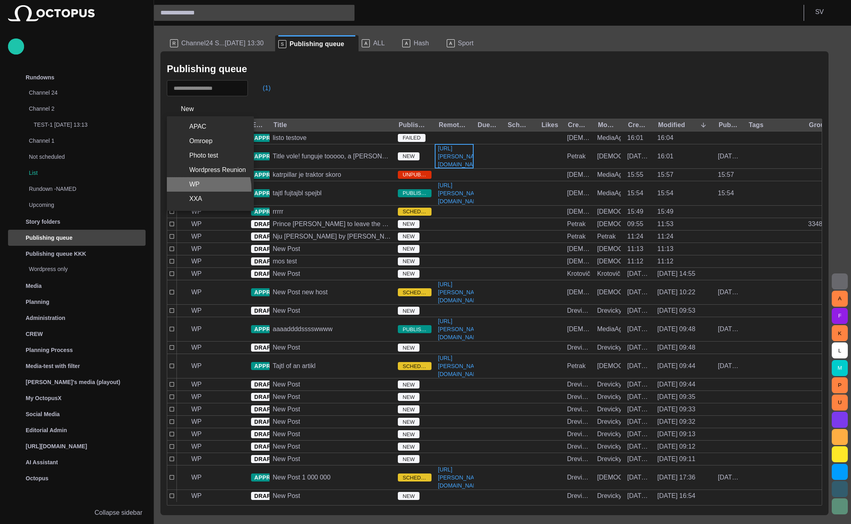
click at [203, 189] on li "WP" at bounding box center [210, 184] width 87 height 14
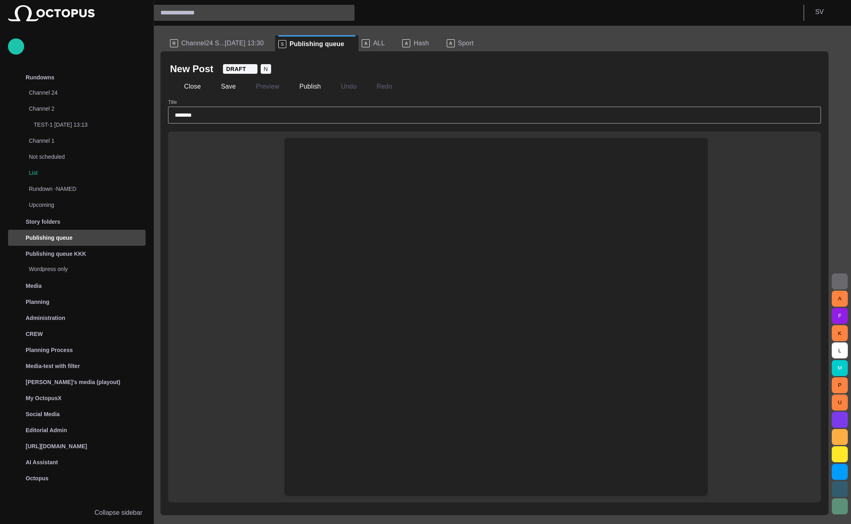
type input "********"
click at [341, 185] on div at bounding box center [496, 336] width 411 height 320
click at [341, 170] on div at bounding box center [496, 157] width 411 height 39
click at [338, 160] on div at bounding box center [496, 157] width 411 height 39
click at [195, 84] on button "Close" at bounding box center [187, 86] width 34 height 14
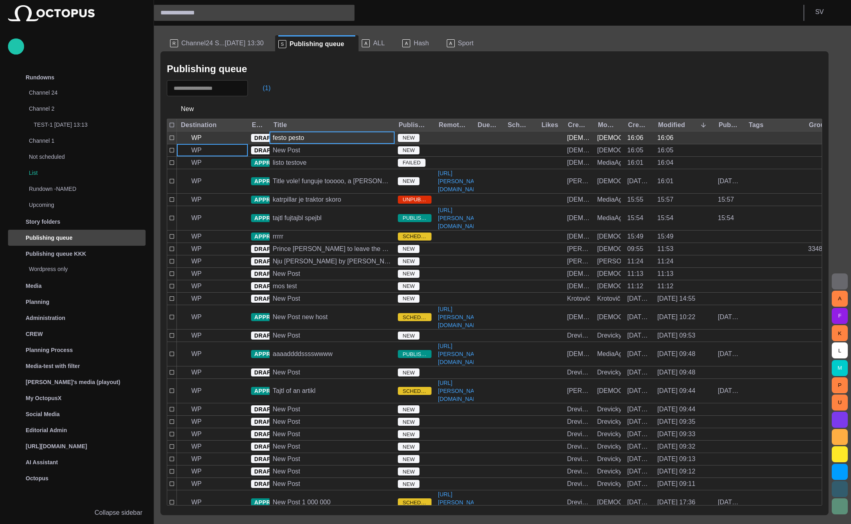
click at [327, 141] on div "festo pesto" at bounding box center [332, 138] width 125 height 12
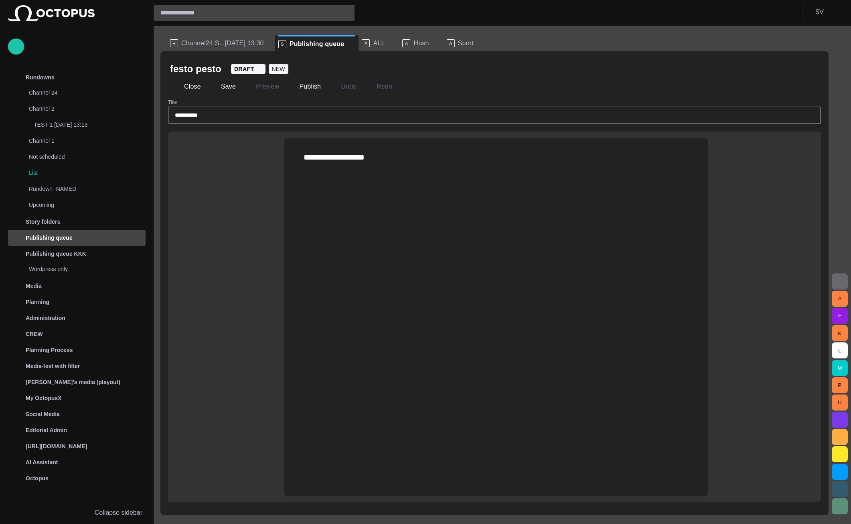
click at [384, 176] on div "**********" at bounding box center [496, 157] width 411 height 39
click at [373, 170] on div "**********" at bounding box center [496, 157] width 411 height 39
click at [393, 178] on div at bounding box center [496, 336] width 411 height 320
click at [291, 208] on button "button" at bounding box center [284, 211] width 16 height 16
click at [340, 237] on span "Files" at bounding box center [364, 239] width 95 height 10
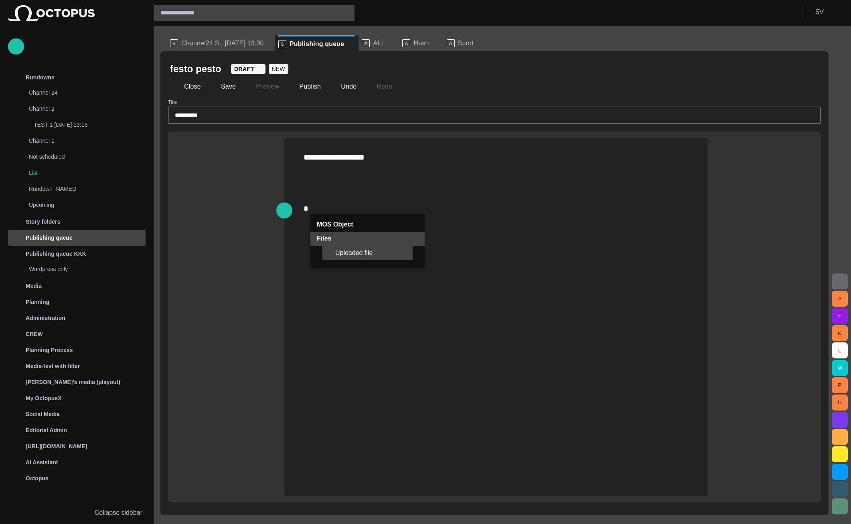
click at [356, 251] on span "Uploaded file" at bounding box center [370, 253] width 71 height 8
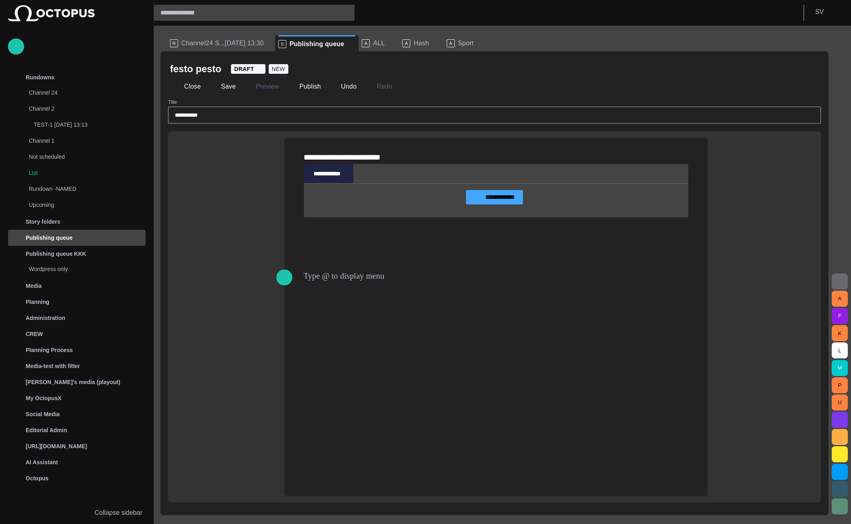
click at [510, 205] on label "**********" at bounding box center [494, 197] width 57 height 14
click at [0, 0] on input "**********" at bounding box center [0, 0] width 0 height 0
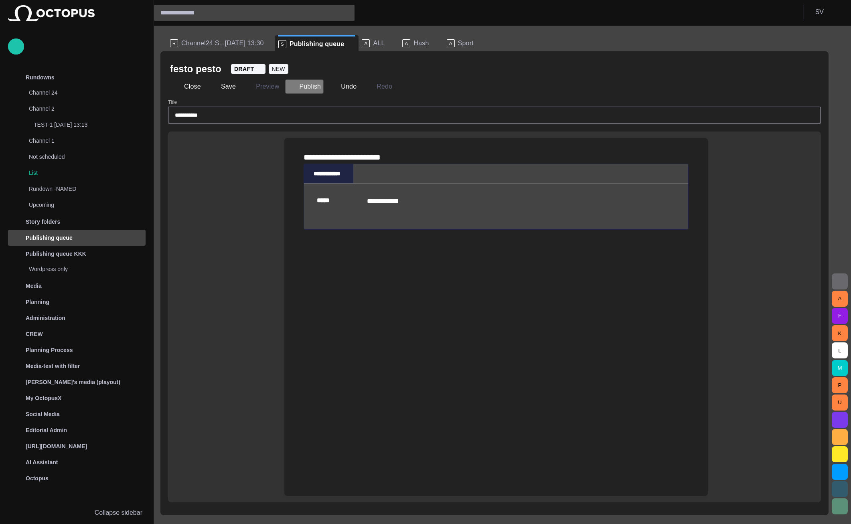
click at [305, 85] on button "Publish" at bounding box center [304, 86] width 39 height 14
click at [268, 87] on button "Preview" at bounding box center [262, 86] width 40 height 14
click at [301, 82] on button "Publish" at bounding box center [304, 86] width 39 height 14
click at [185, 92] on button "Close" at bounding box center [187, 86] width 34 height 14
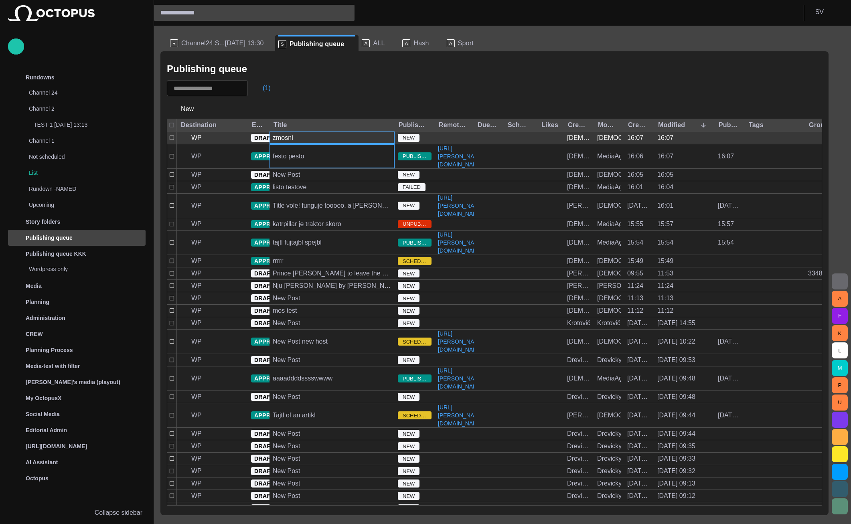
click at [334, 141] on div "zmosni" at bounding box center [332, 138] width 125 height 12
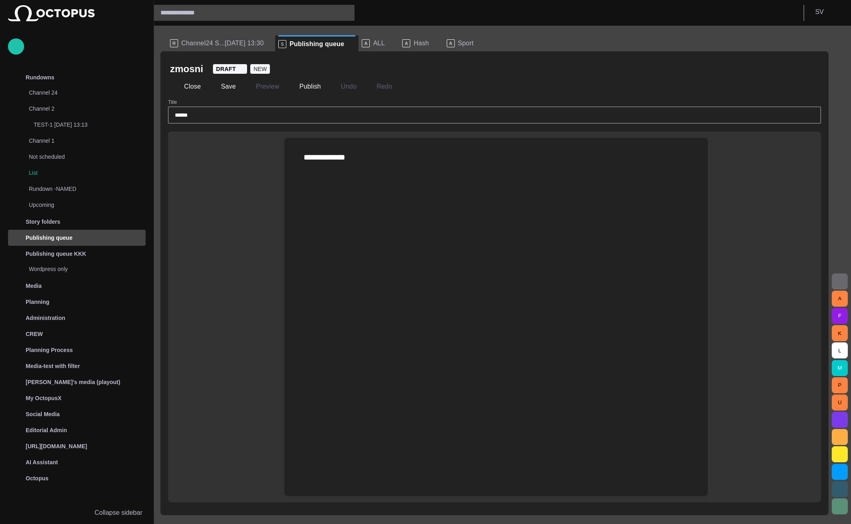
click at [388, 182] on div at bounding box center [496, 336] width 411 height 320
click at [284, 216] on span "button" at bounding box center [285, 210] width 10 height 15
click at [322, 228] on p "MOS Object" at bounding box center [335, 225] width 36 height 10
click at [342, 241] on span "MOS Object" at bounding box center [370, 239] width 71 height 8
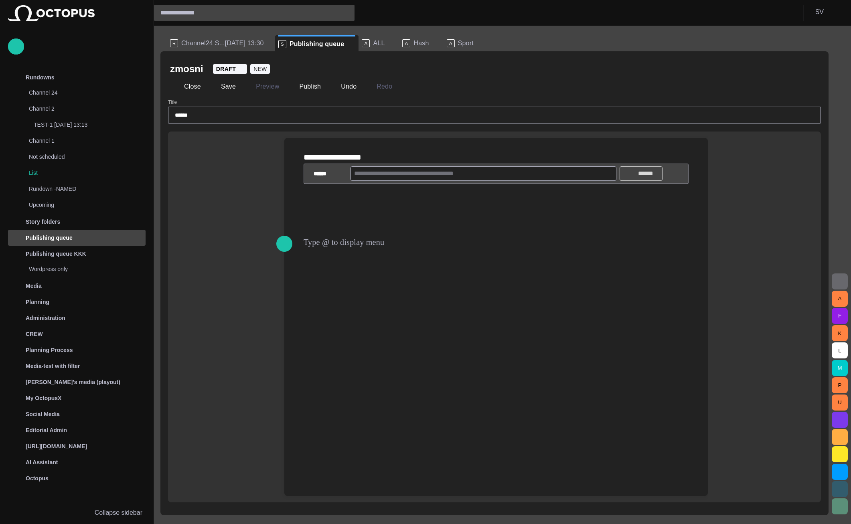
click at [660, 181] on button "******" at bounding box center [641, 173] width 43 height 14
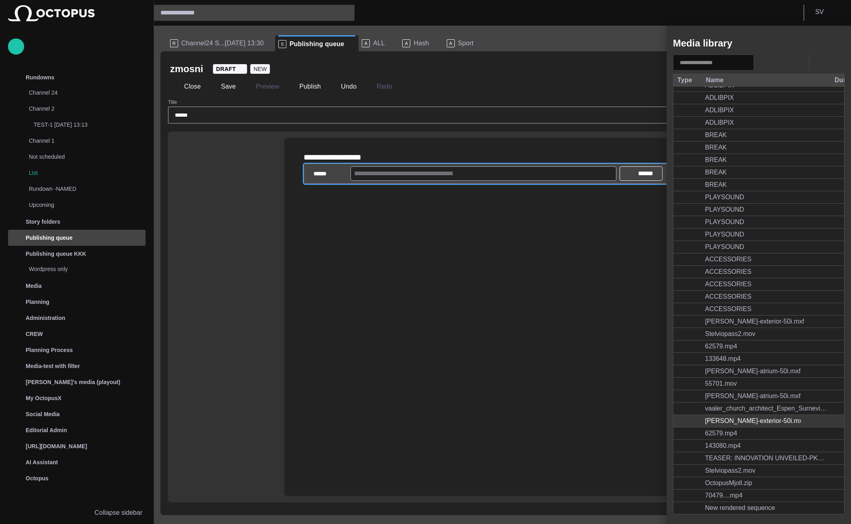
scroll to position [3363, 0]
click at [814, 471] on span "button" at bounding box center [815, 471] width 8 height 8
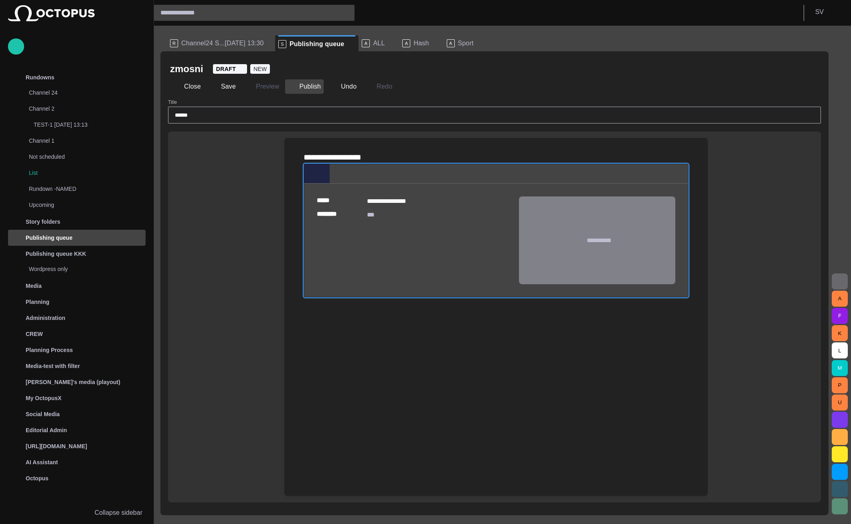
click at [304, 91] on button "Publish" at bounding box center [304, 86] width 39 height 14
click at [293, 85] on button "Publish" at bounding box center [304, 86] width 39 height 14
